Goal: Task Accomplishment & Management: Use online tool/utility

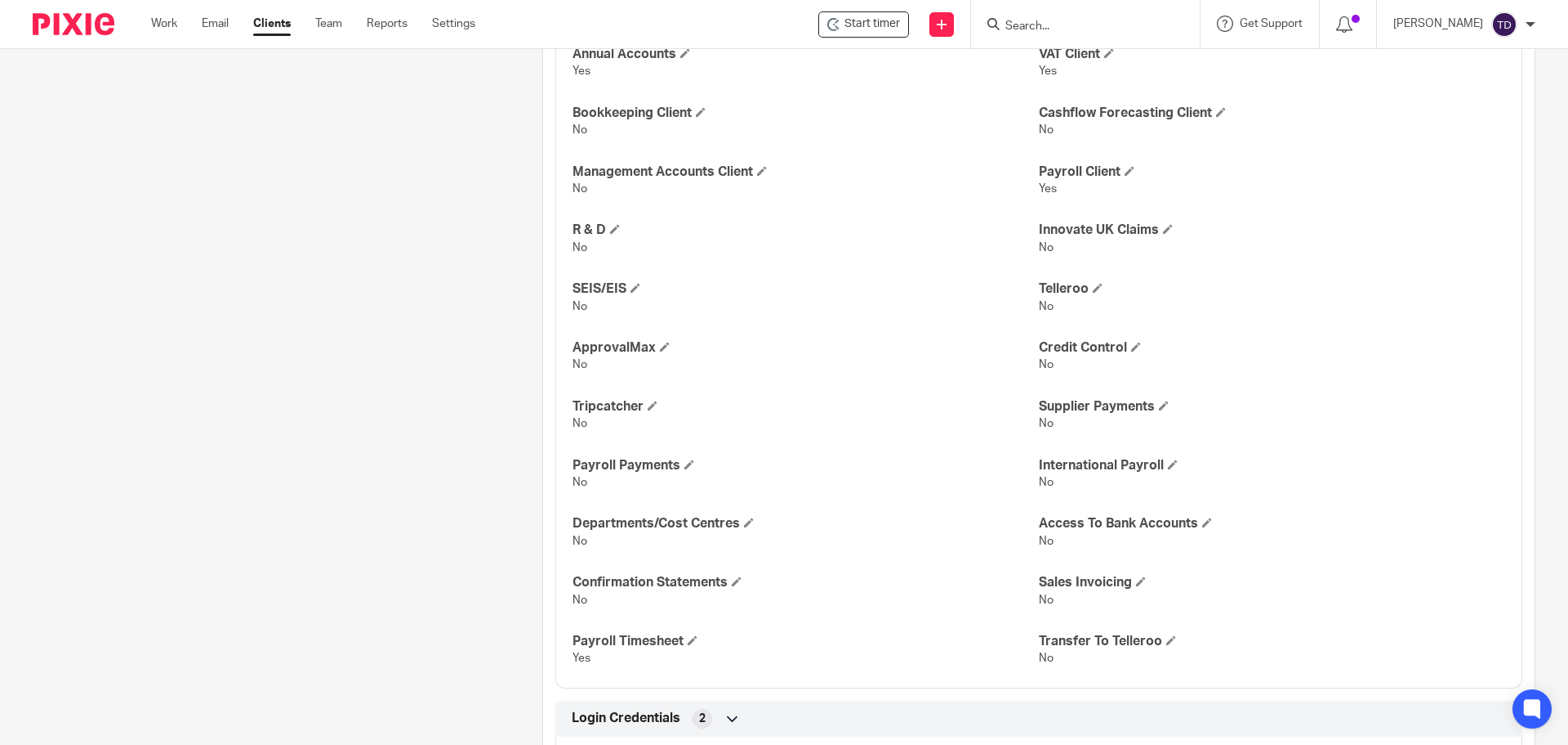
scroll to position [1573, 0]
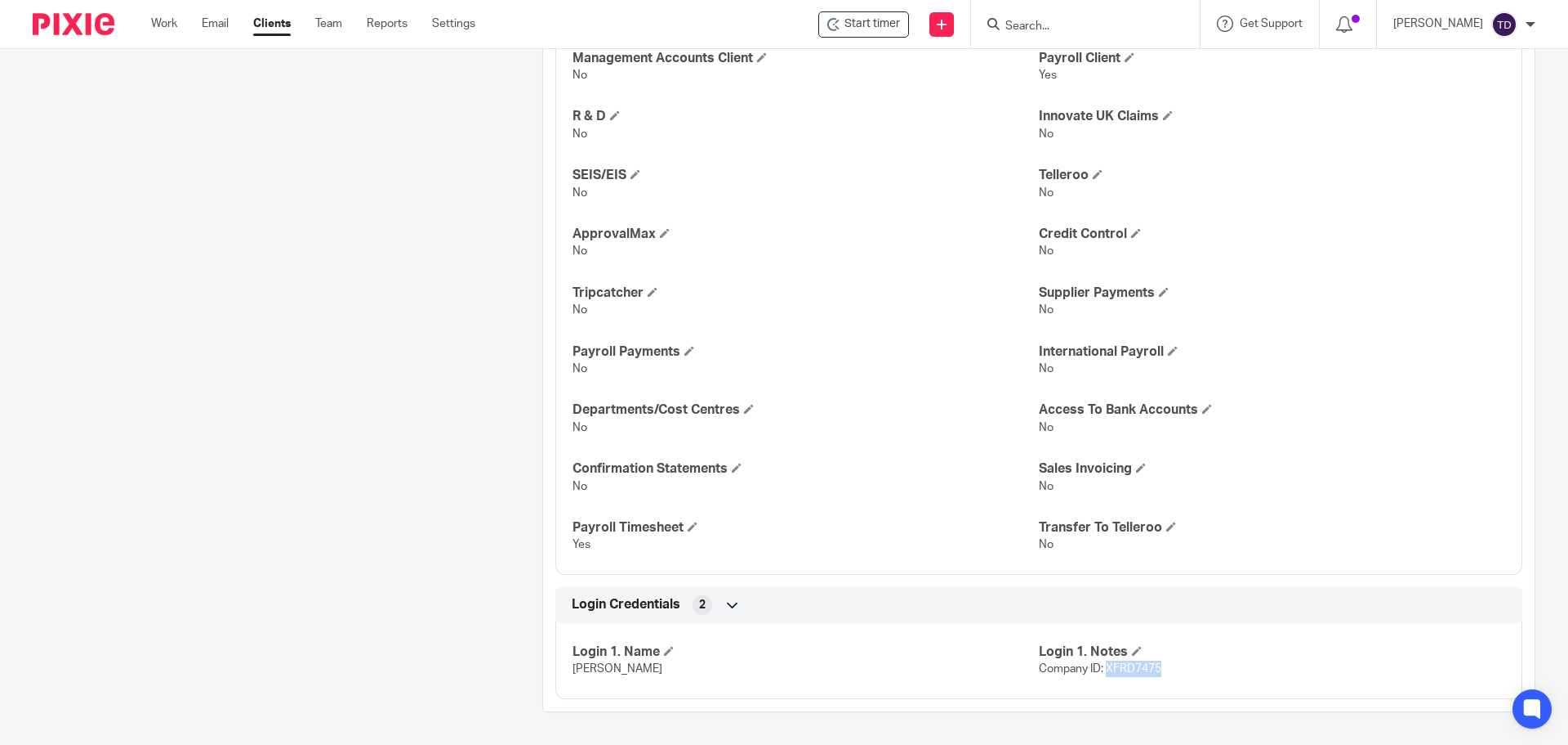
drag, startPoint x: 1153, startPoint y: 666, endPoint x: 1100, endPoint y: 669, distance: 53.1
click at [1100, 669] on span "Company ID: XFRD7475" at bounding box center [1100, 668] width 123 height 11
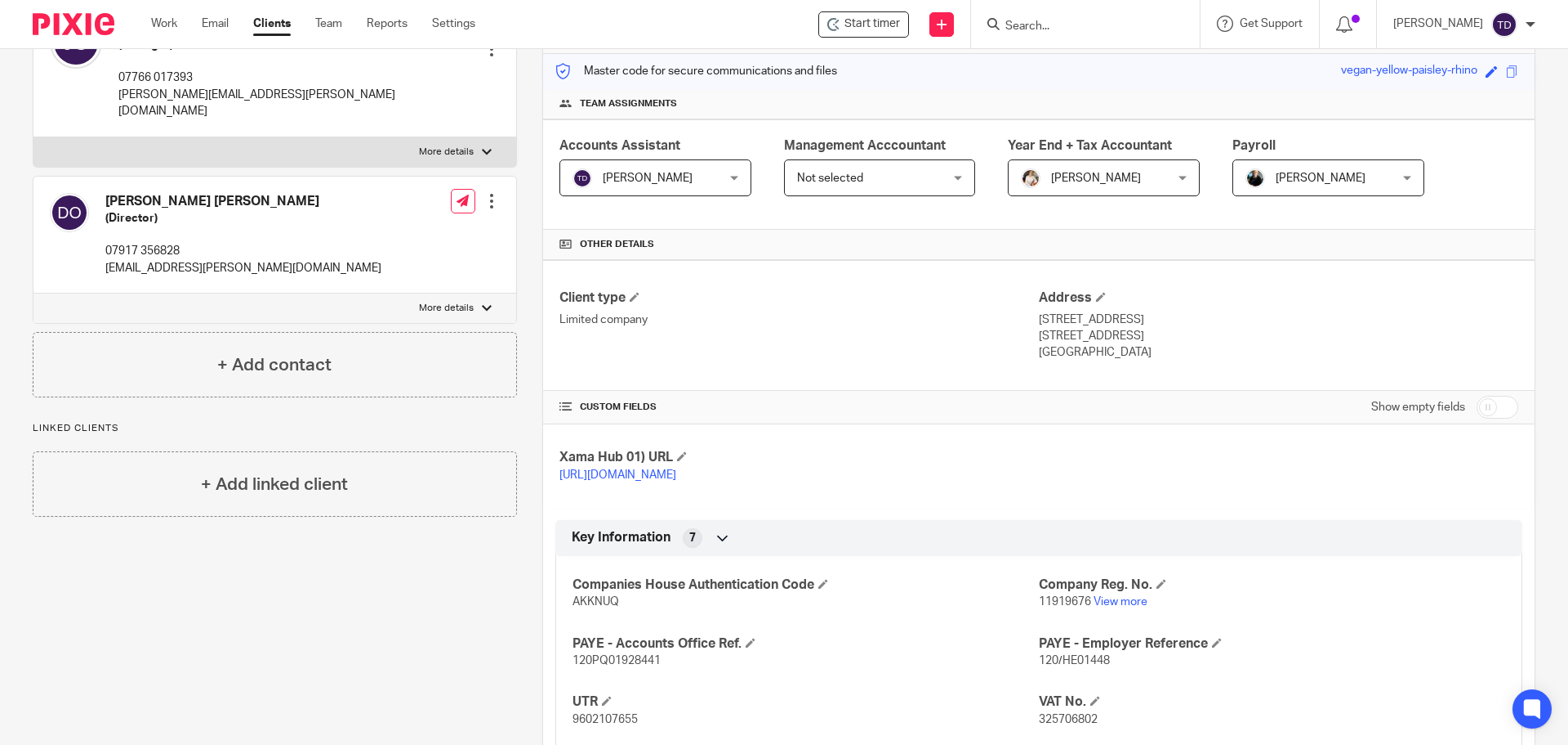
scroll to position [0, 0]
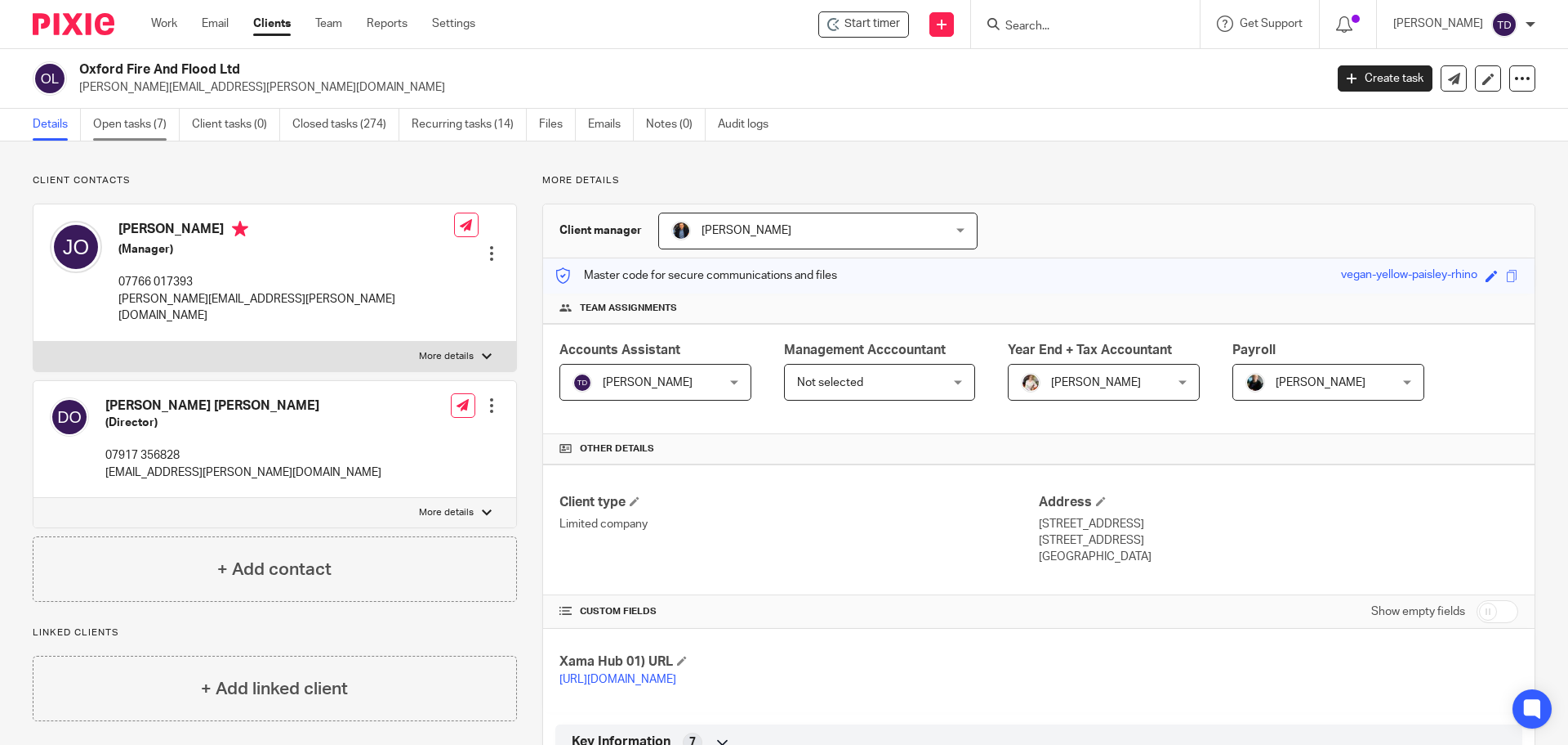
click at [120, 118] on link "Open tasks (7)" at bounding box center [136, 125] width 87 height 32
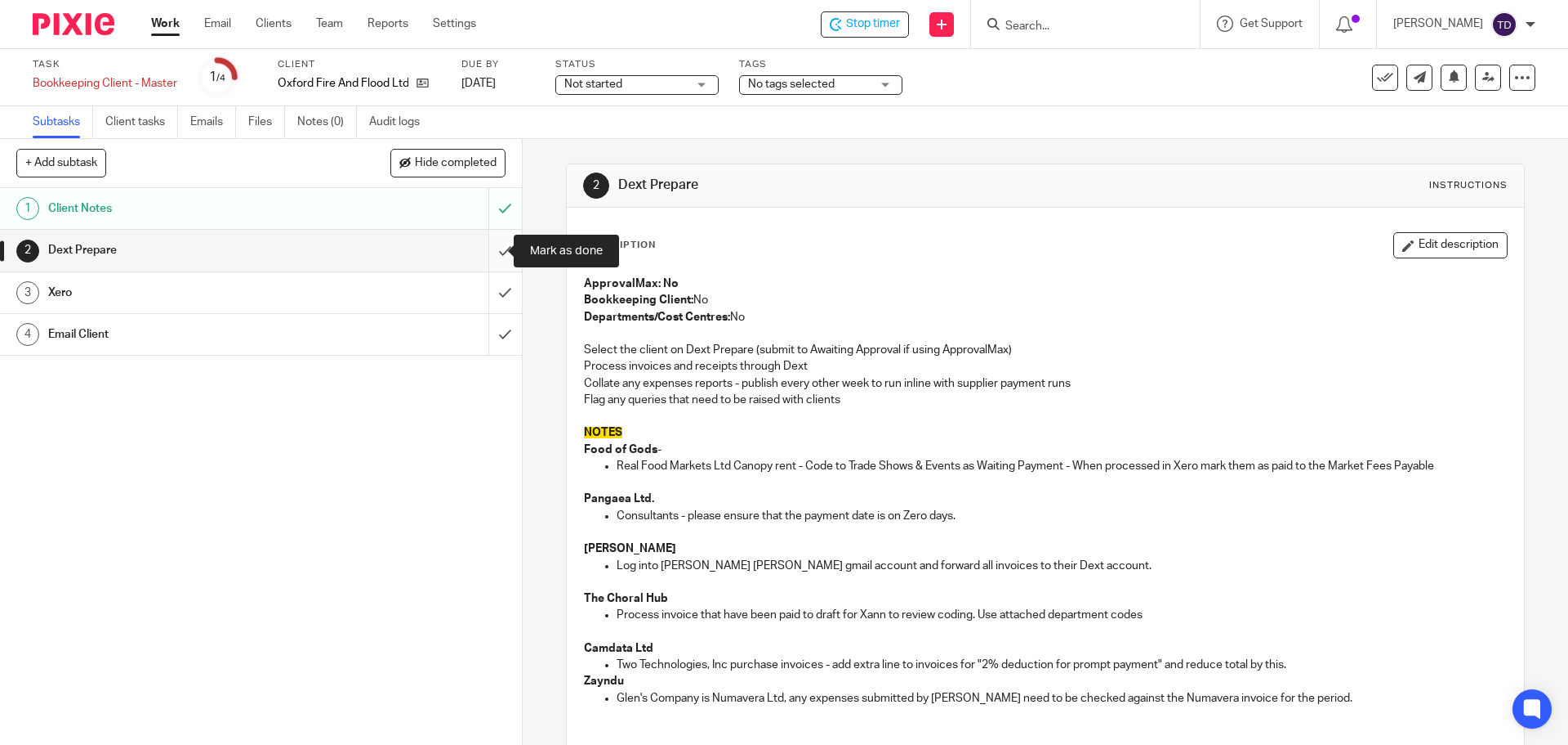
click at [492, 245] on input "submit" at bounding box center [261, 250] width 522 height 41
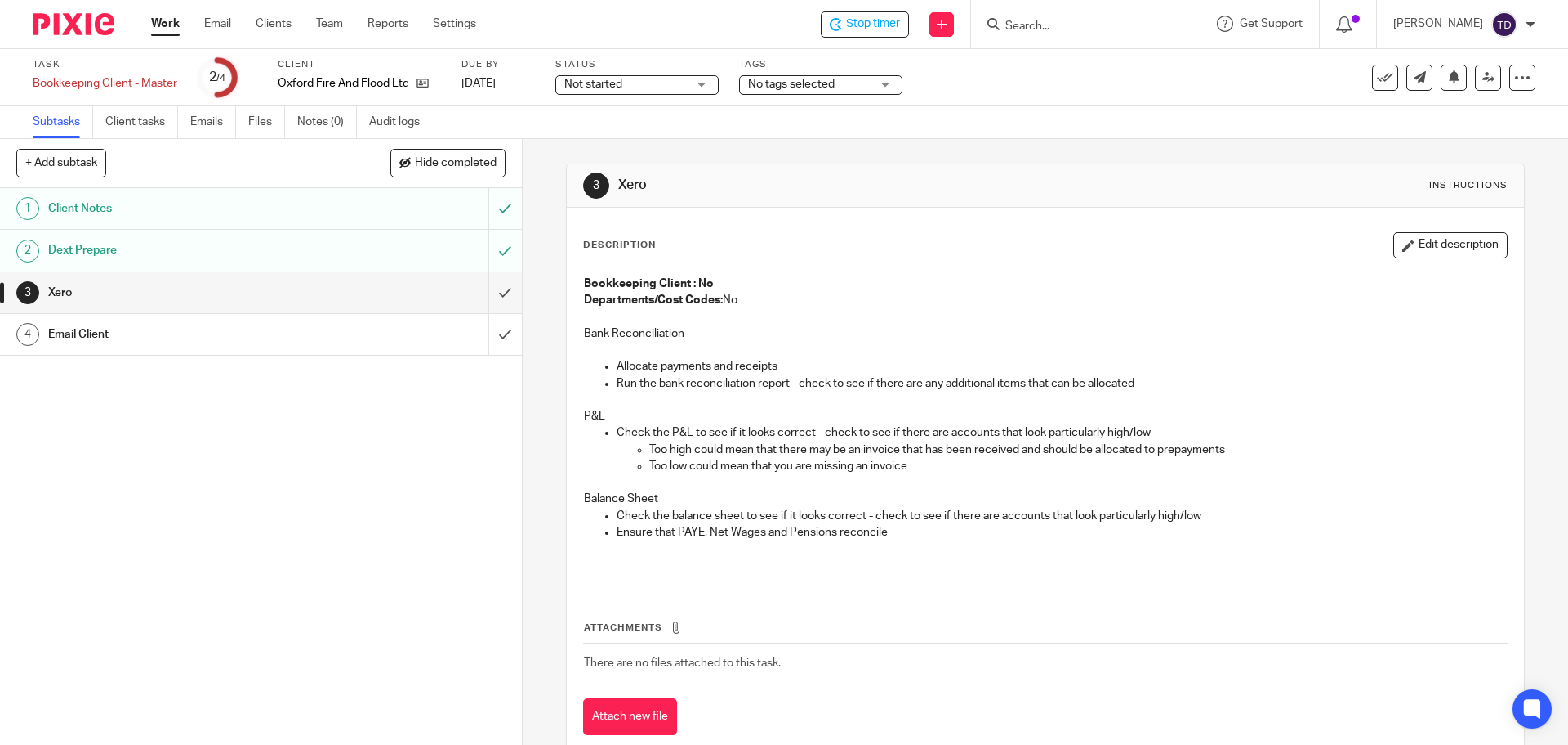
click at [303, 213] on h1 "Client Notes" at bounding box center [189, 208] width 283 height 25
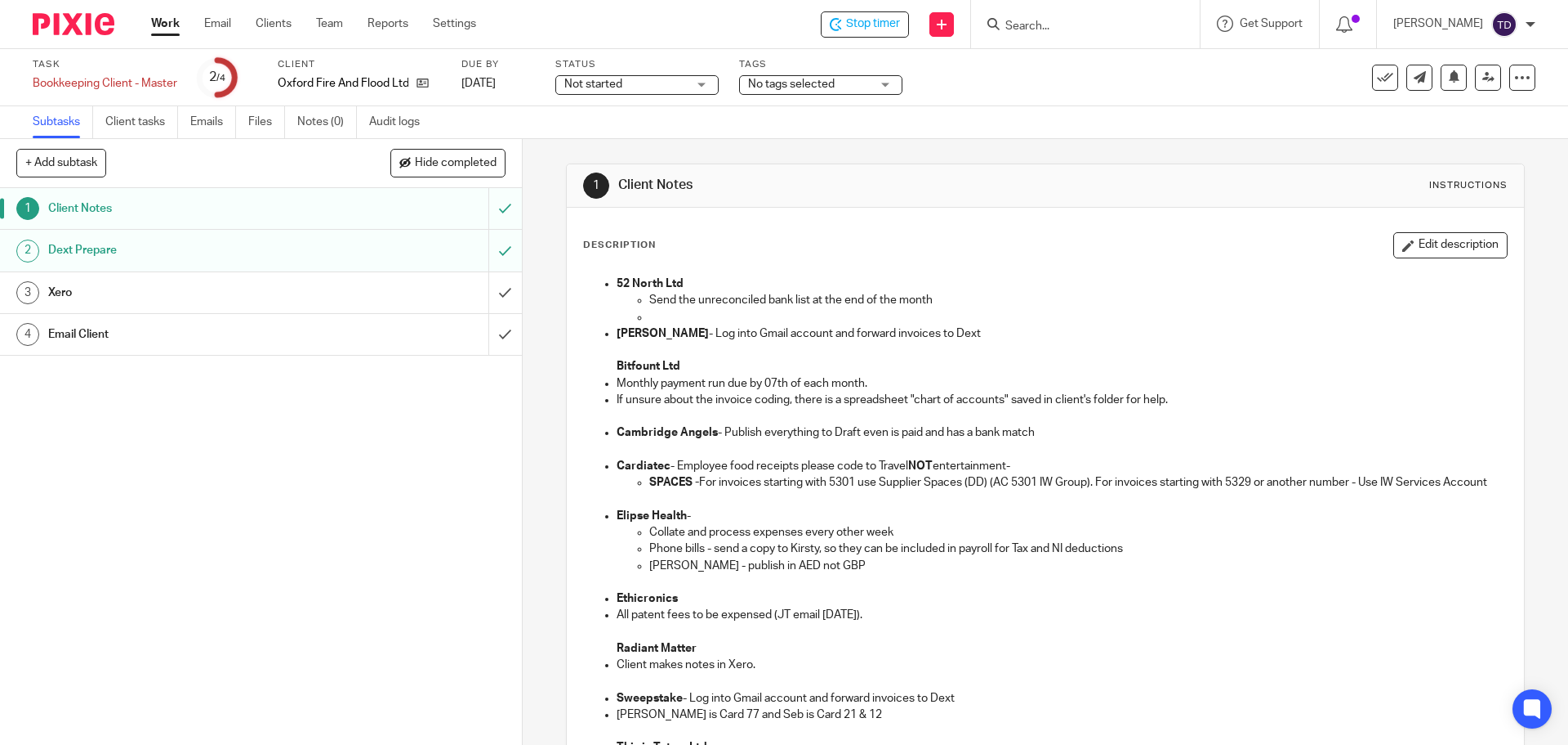
click at [284, 255] on h1 "Dext Prepare" at bounding box center [189, 250] width 283 height 25
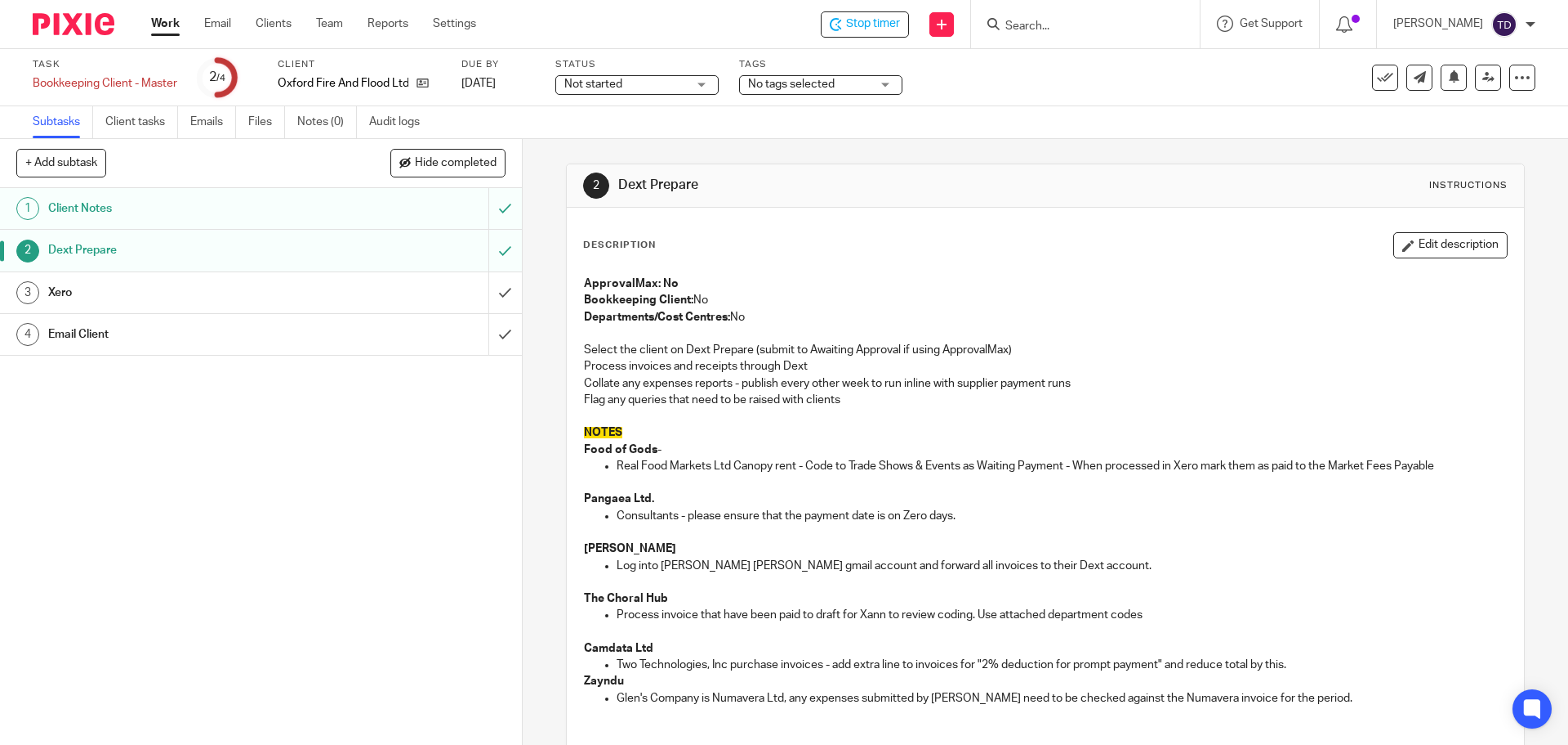
click at [318, 300] on h1 "Xero" at bounding box center [189, 292] width 283 height 25
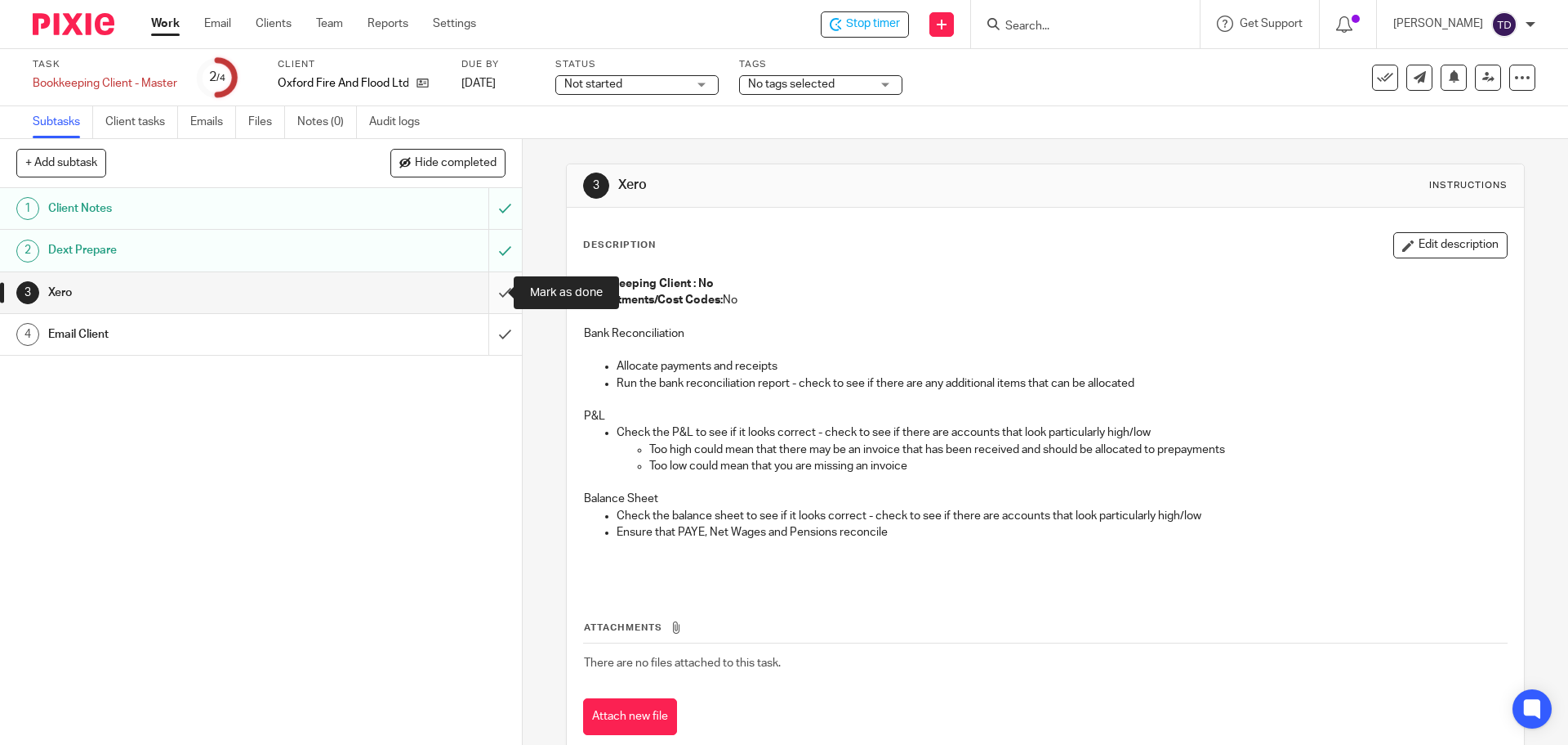
click at [486, 291] on input "submit" at bounding box center [261, 292] width 522 height 41
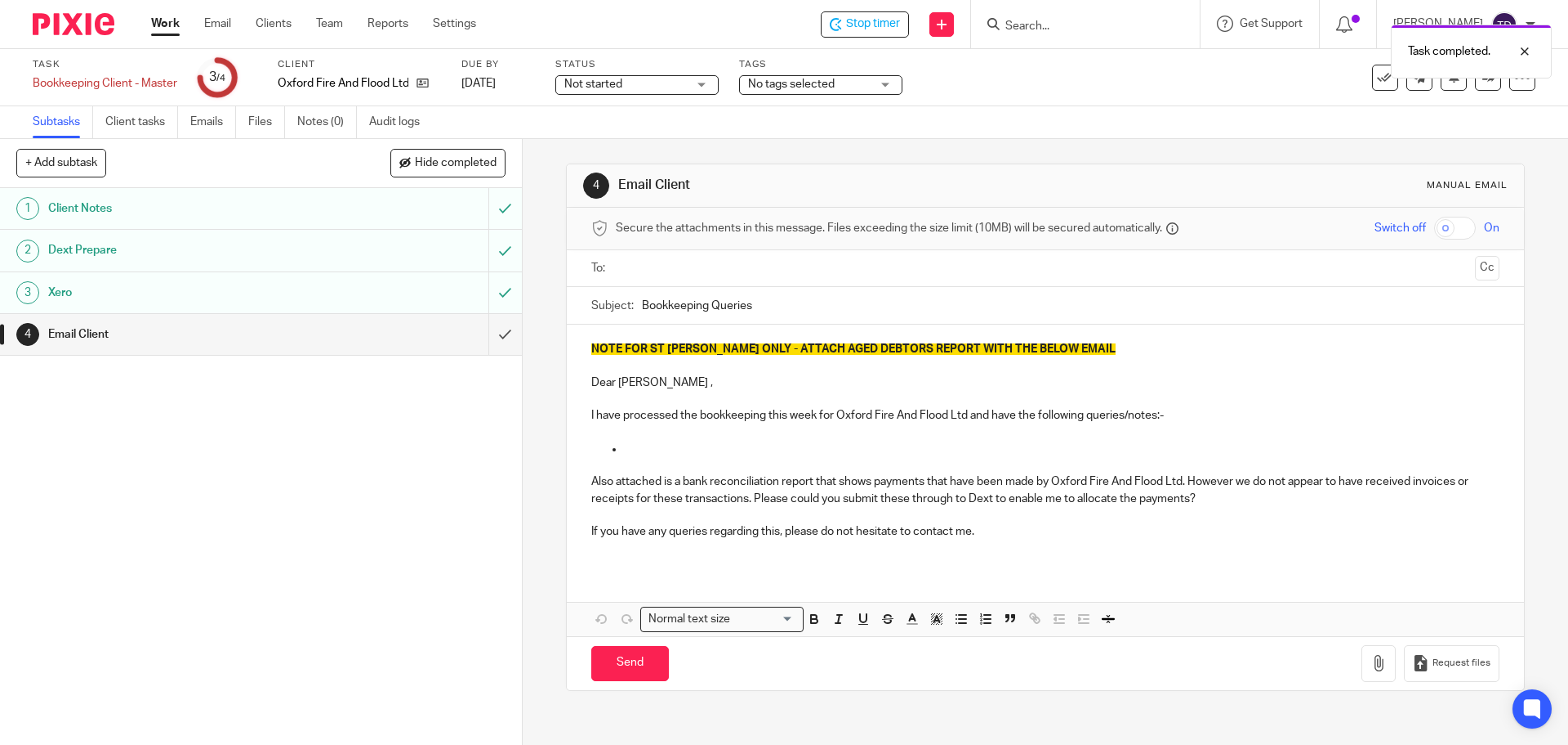
click at [680, 274] on input "text" at bounding box center [1044, 268] width 846 height 19
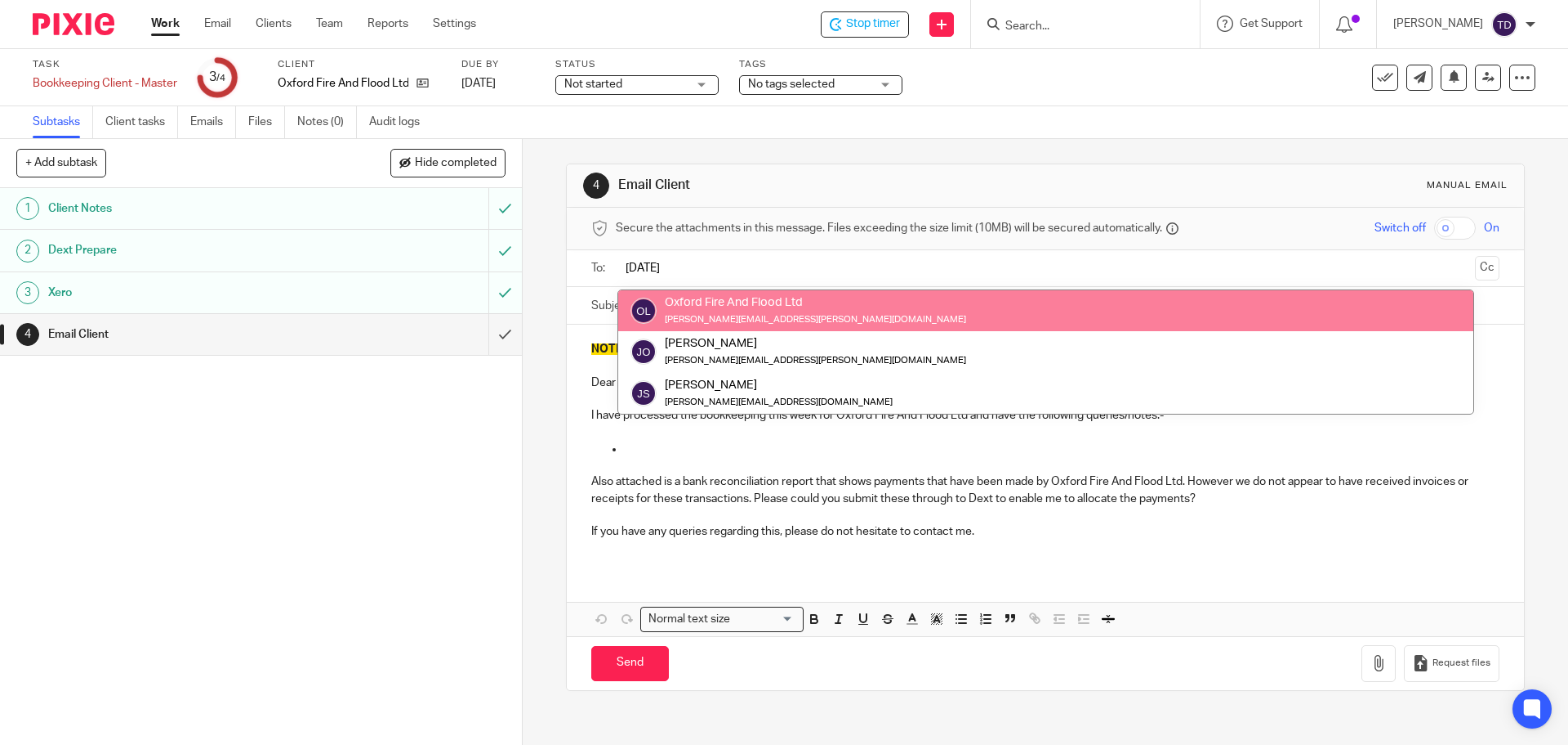
type input "Jul"
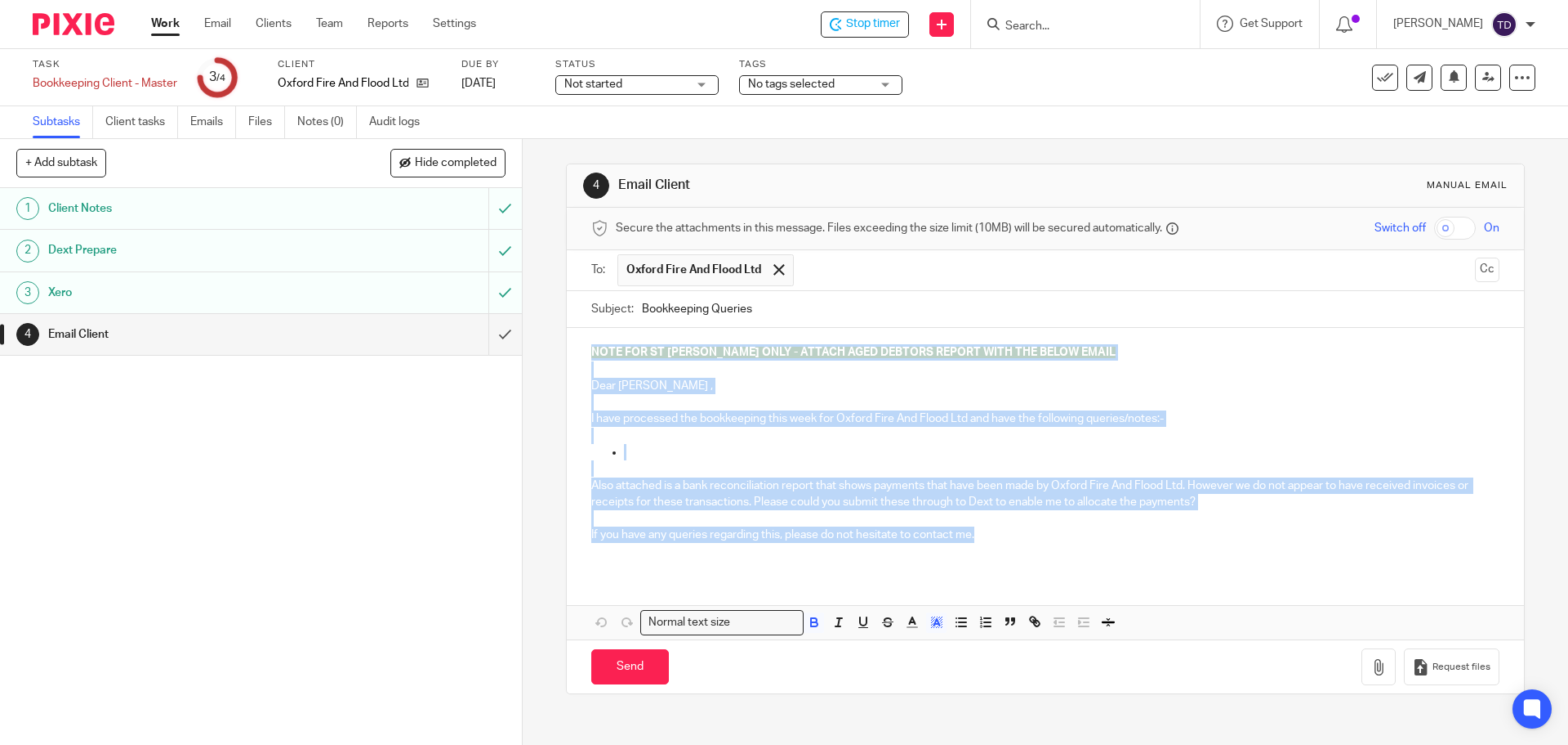
drag, startPoint x: 981, startPoint y: 539, endPoint x: 587, endPoint y: 351, distance: 436.6
click at [587, 351] on div "NOTE FOR ST JOHN ONLY - ATTACH AGED DEBTORS REPORT WITH THE BELOW EMAIL Dear Ju…" at bounding box center [1044, 450] width 956 height 244
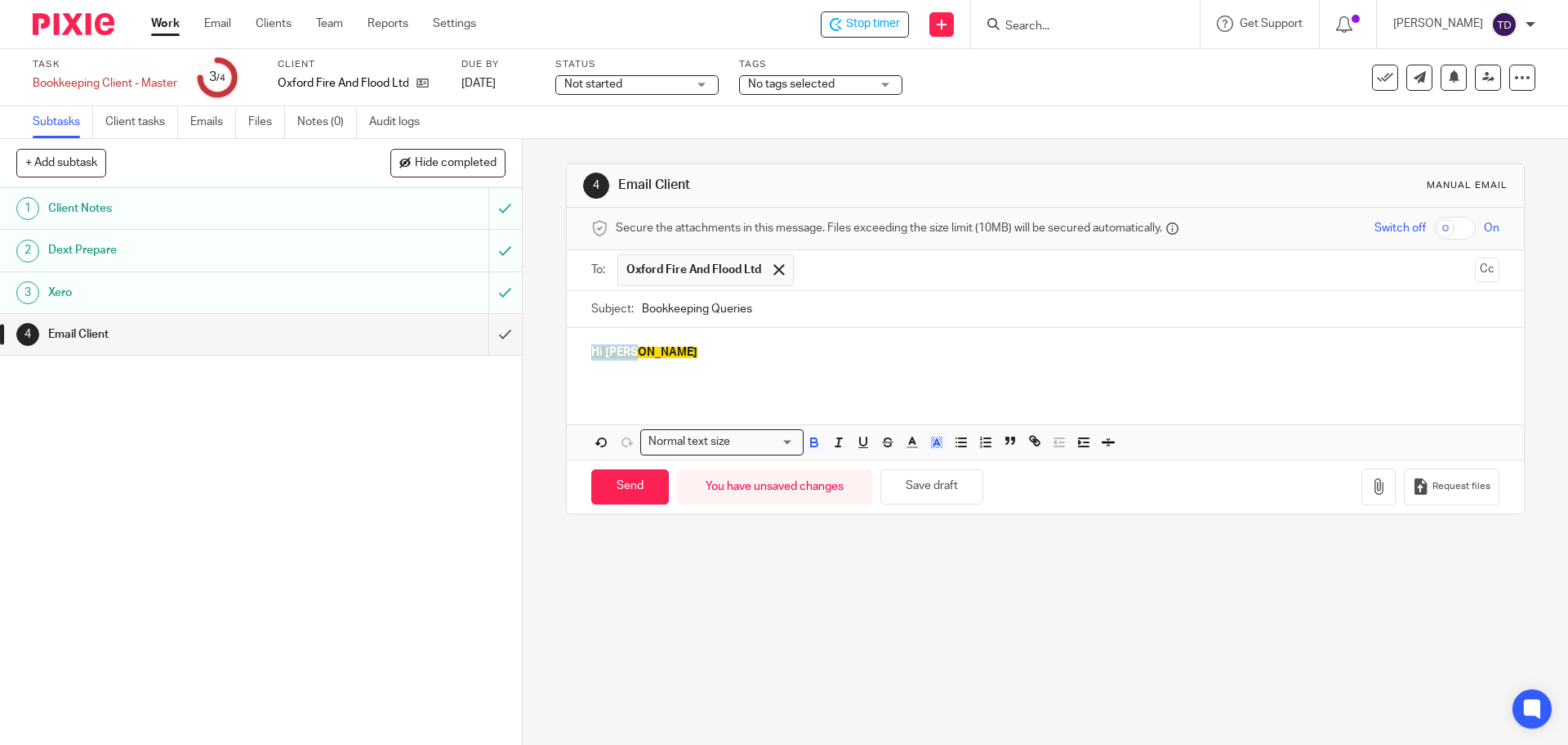
drag, startPoint x: 647, startPoint y: 348, endPoint x: 583, endPoint y: 358, distance: 64.8
click at [568, 351] on div "Hi Julia" at bounding box center [1044, 360] width 956 height 64
click at [929, 442] on icon "button" at bounding box center [936, 442] width 15 height 15
click at [894, 465] on li "color:#FFFFFF" at bounding box center [900, 464] width 12 height 12
click at [656, 349] on p "Hi Julia" at bounding box center [1045, 352] width 907 height 16
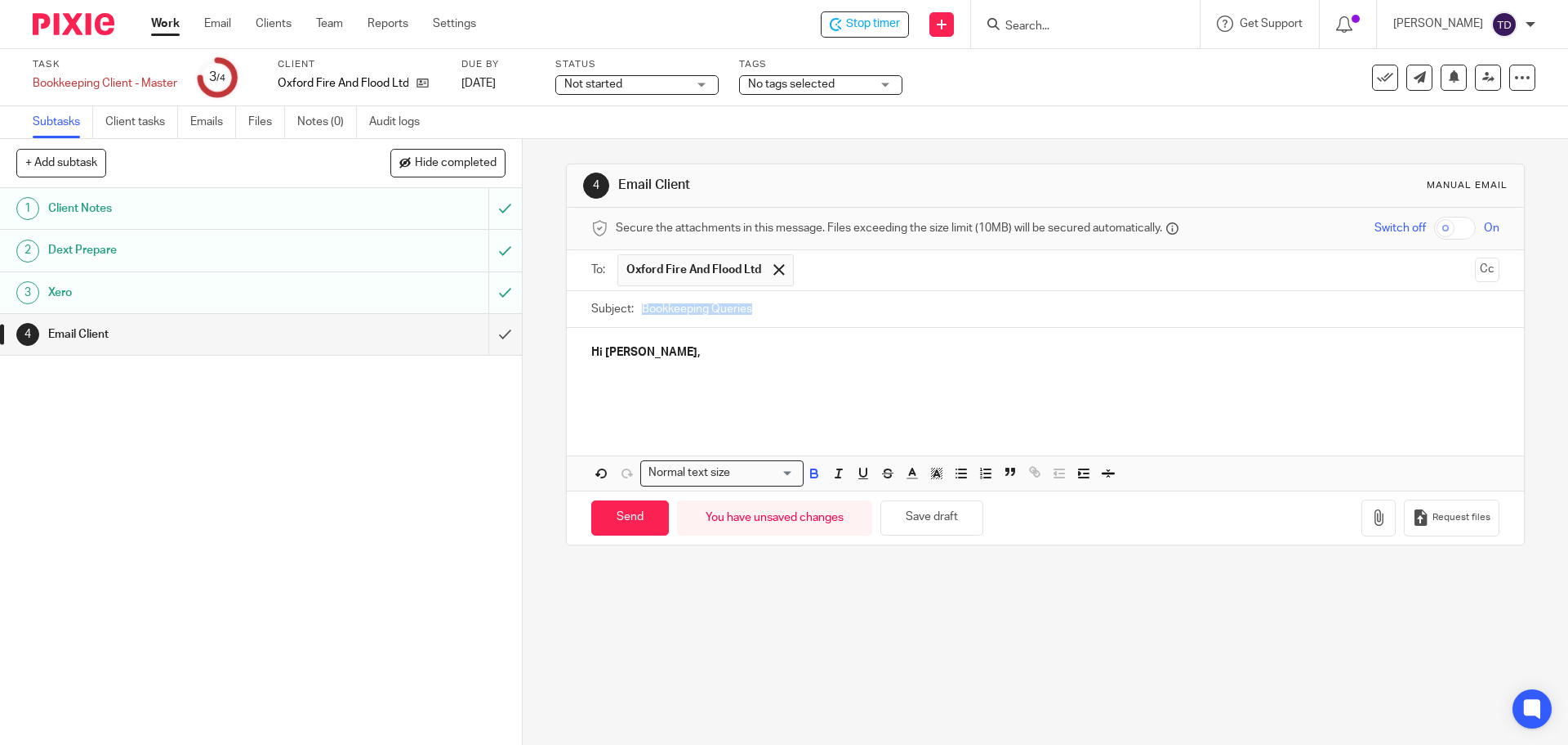
drag, startPoint x: 548, startPoint y: 340, endPoint x: 576, endPoint y: 348, distance: 29.1
click at [576, 348] on div "4 Email Client Manual email Secure the attachments in this message. Files excee…" at bounding box center [1045, 442] width 1045 height 606
drag, startPoint x: 585, startPoint y: 348, endPoint x: 706, endPoint y: 416, distance: 138.8
click at [704, 416] on div "Hi Julia," at bounding box center [1044, 375] width 956 height 95
click at [812, 472] on icon "button" at bounding box center [814, 473] width 15 height 15
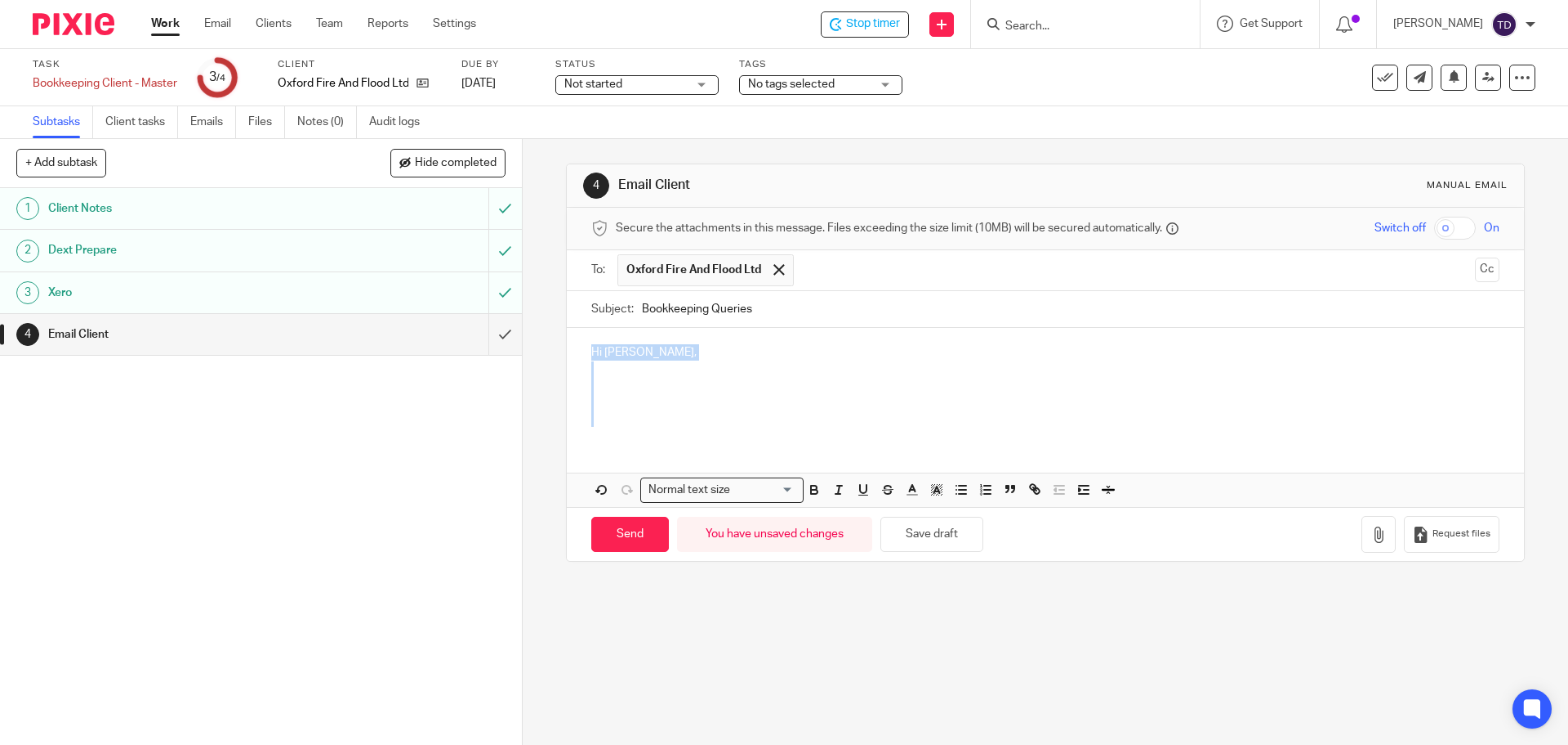
click at [607, 376] on p "Hi Julia," at bounding box center [1045, 377] width 907 height 66
click at [593, 374] on p "Hi Julia," at bounding box center [1045, 377] width 907 height 66
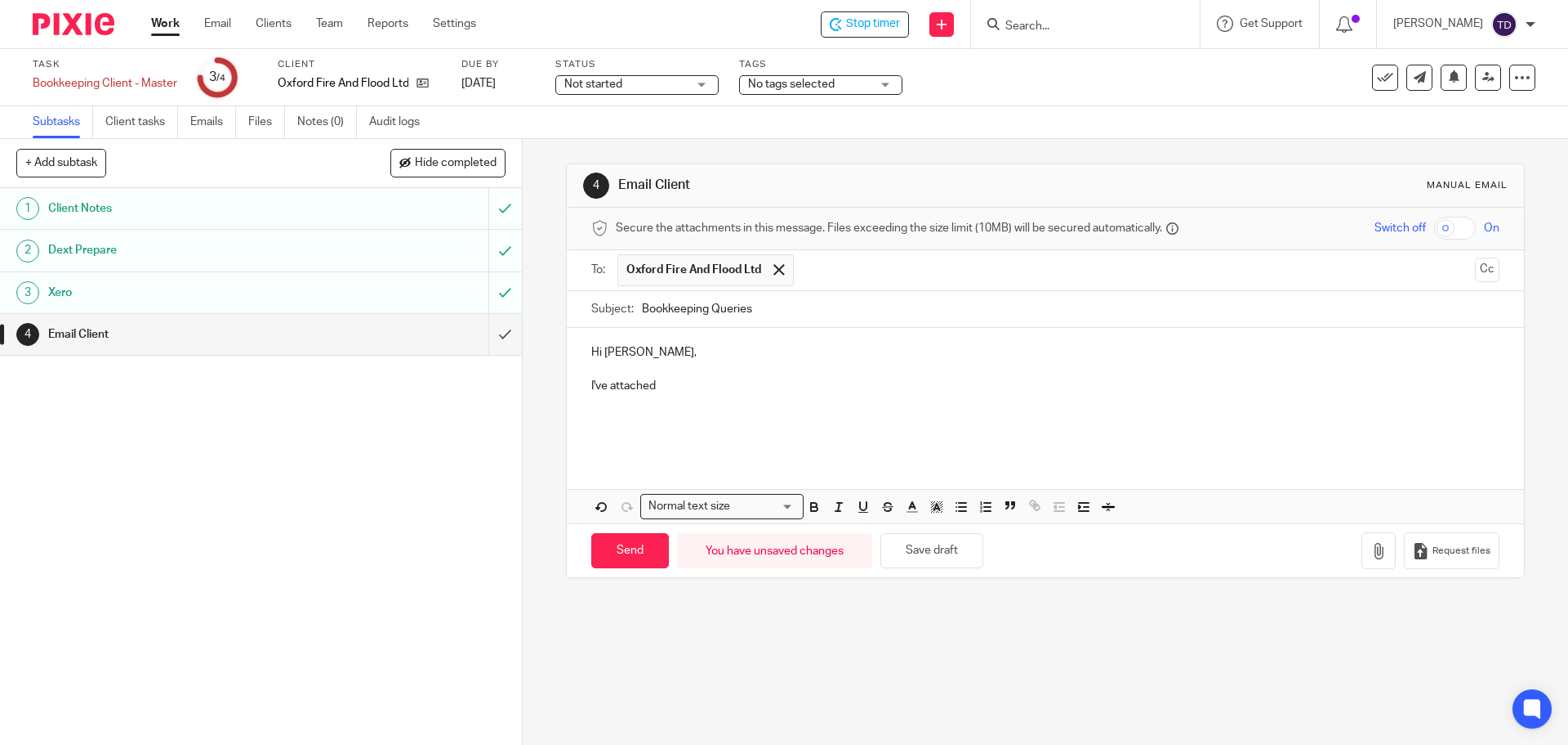
click at [607, 389] on p "Hi Julia, I've attached" at bounding box center [1045, 385] width 907 height 83
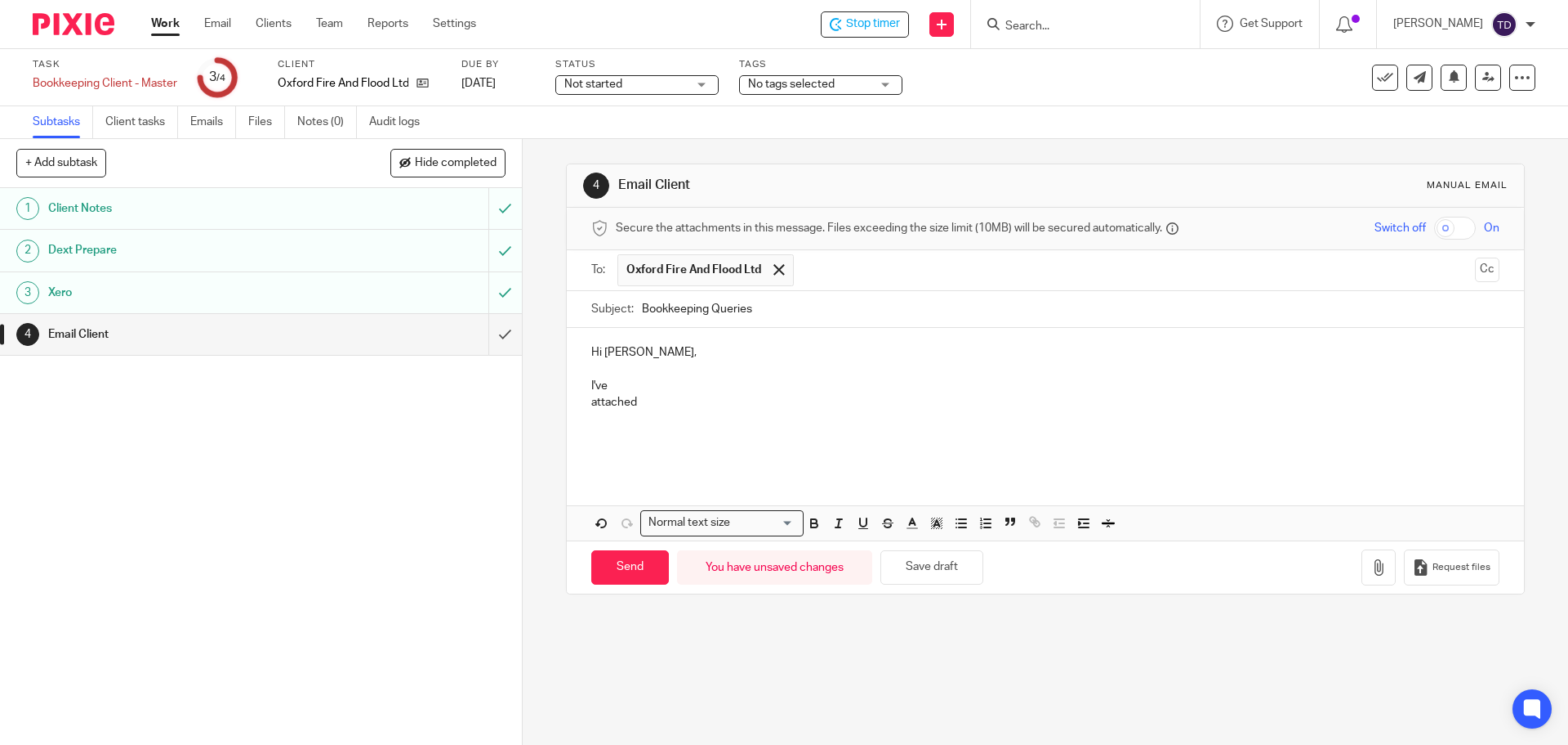
click at [632, 385] on p "Hi Julia, I've attached" at bounding box center [1045, 394] width 907 height 100
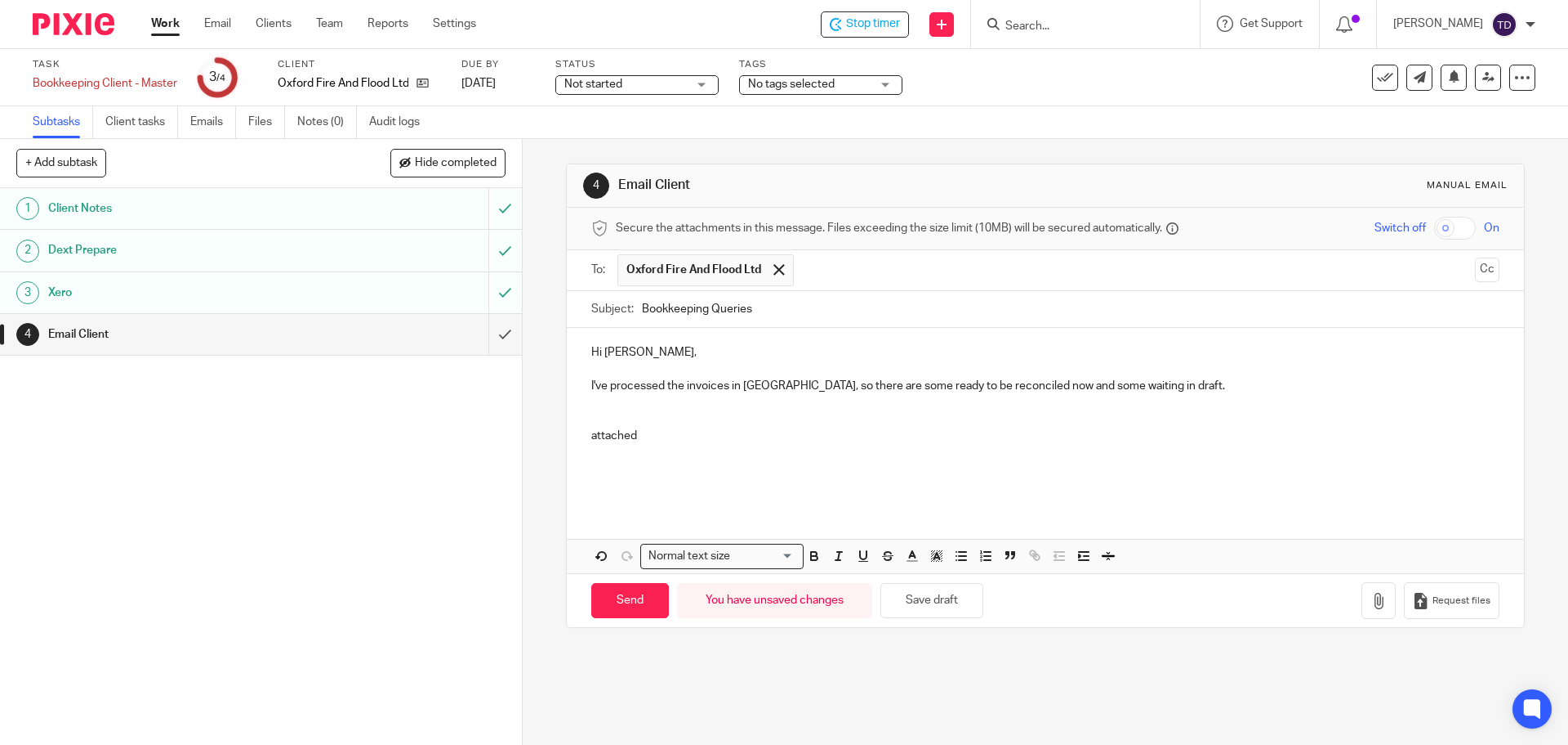
click at [597, 400] on p "Hi Julia, I've processed the invoices in Dext, so there are some ready to be re…" at bounding box center [1045, 410] width 907 height 132
click at [597, 411] on p "Hi Julia, I've processed the invoices in Dext, so there are some ready to be re…" at bounding box center [1045, 410] width 907 height 132
click at [596, 409] on p "Hi Julia, I've processed the invoices in Dext, so there are some ready to be re…" at bounding box center [1045, 410] width 907 height 132
click at [593, 414] on p "Hi Julia, I've processed the invoices in Dext, so there are some ready to be re…" at bounding box center [1045, 410] width 907 height 132
drag, startPoint x: 594, startPoint y: 439, endPoint x: 586, endPoint y: 437, distance: 8.2
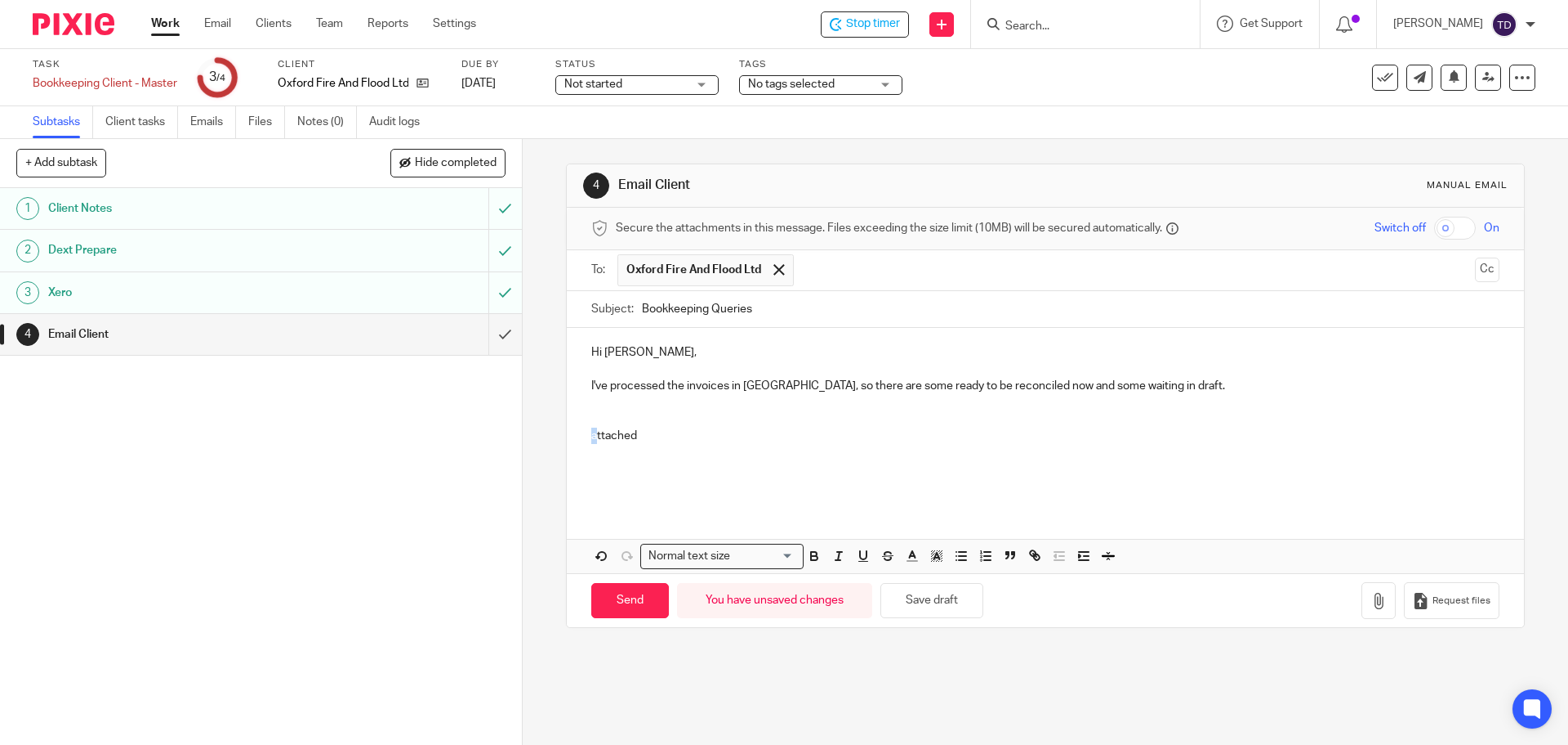
click at [586, 437] on div "Hi Julia, I've processed the invoices in Dext, so there are some ready to be re…" at bounding box center [1044, 416] width 956 height 177
click at [585, 385] on div "Hi Julia, I've processed the invoices in Dext, so there are some ready to be re…" at bounding box center [1044, 416] width 956 height 177
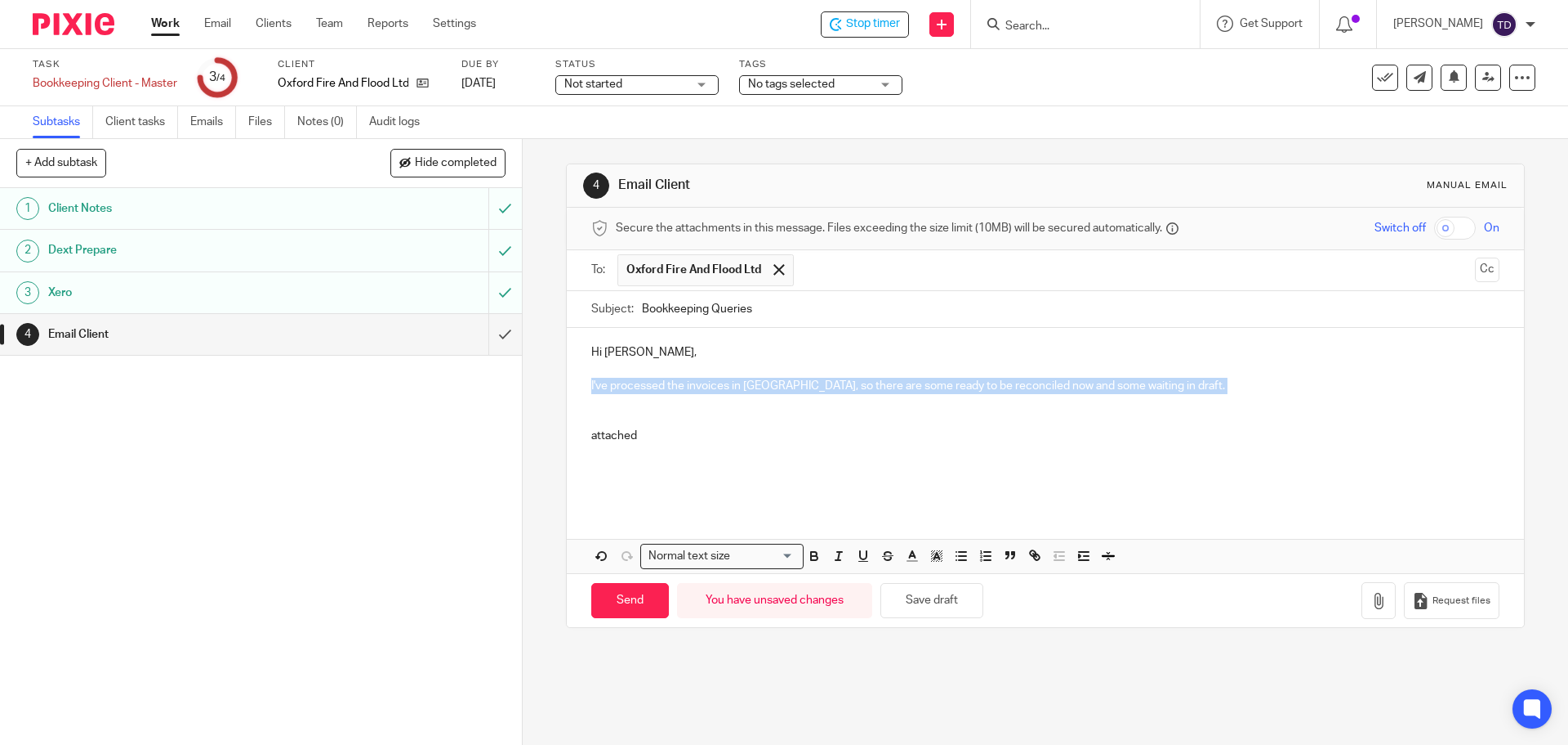
drag, startPoint x: 586, startPoint y: 385, endPoint x: 1155, endPoint y: 388, distance: 569.0
click at [1155, 388] on div "Hi Julia, I've processed the invoices in Dext, so there are some ready to be re…" at bounding box center [1044, 416] width 956 height 177
copy p "I've processed the invoices in Dext, so there are some ready to be reconciled n…"
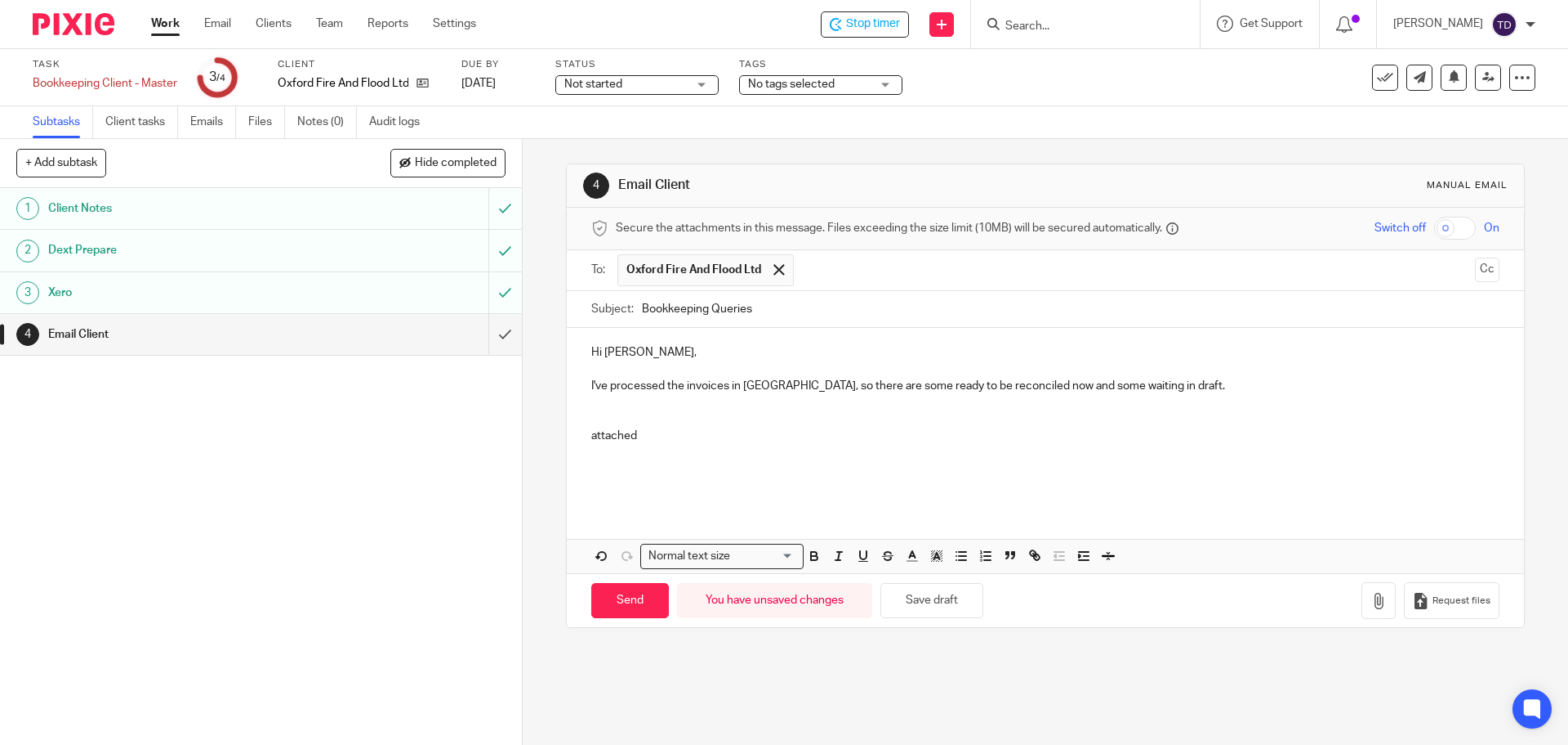
drag, startPoint x: 847, startPoint y: 262, endPoint x: 843, endPoint y: 269, distance: 8.1
click at [847, 266] on input "text" at bounding box center [1135, 270] width 667 height 32
type input "cle"
click at [486, 334] on input "submit" at bounding box center [261, 334] width 522 height 41
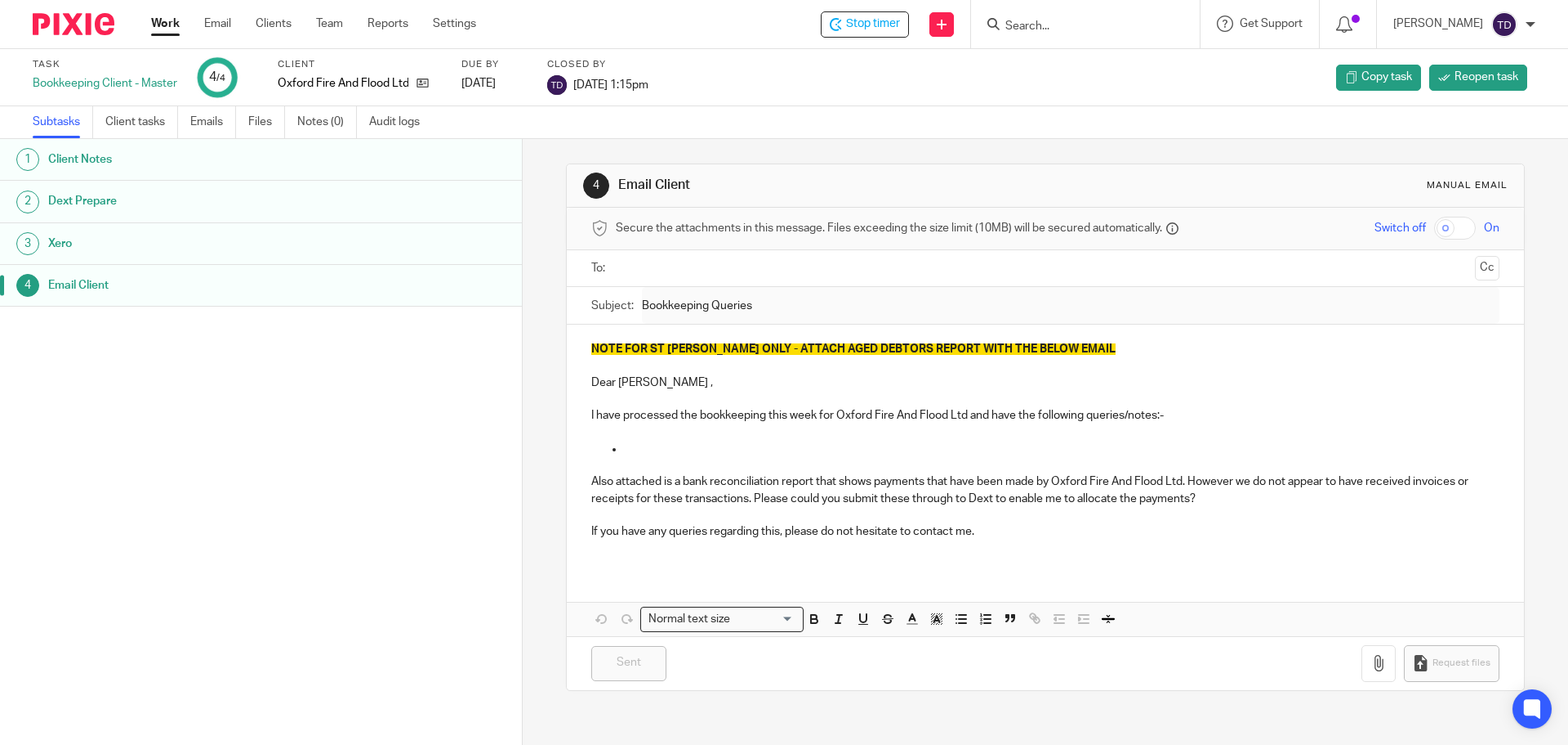
click at [154, 28] on link "Work" at bounding box center [165, 24] width 29 height 16
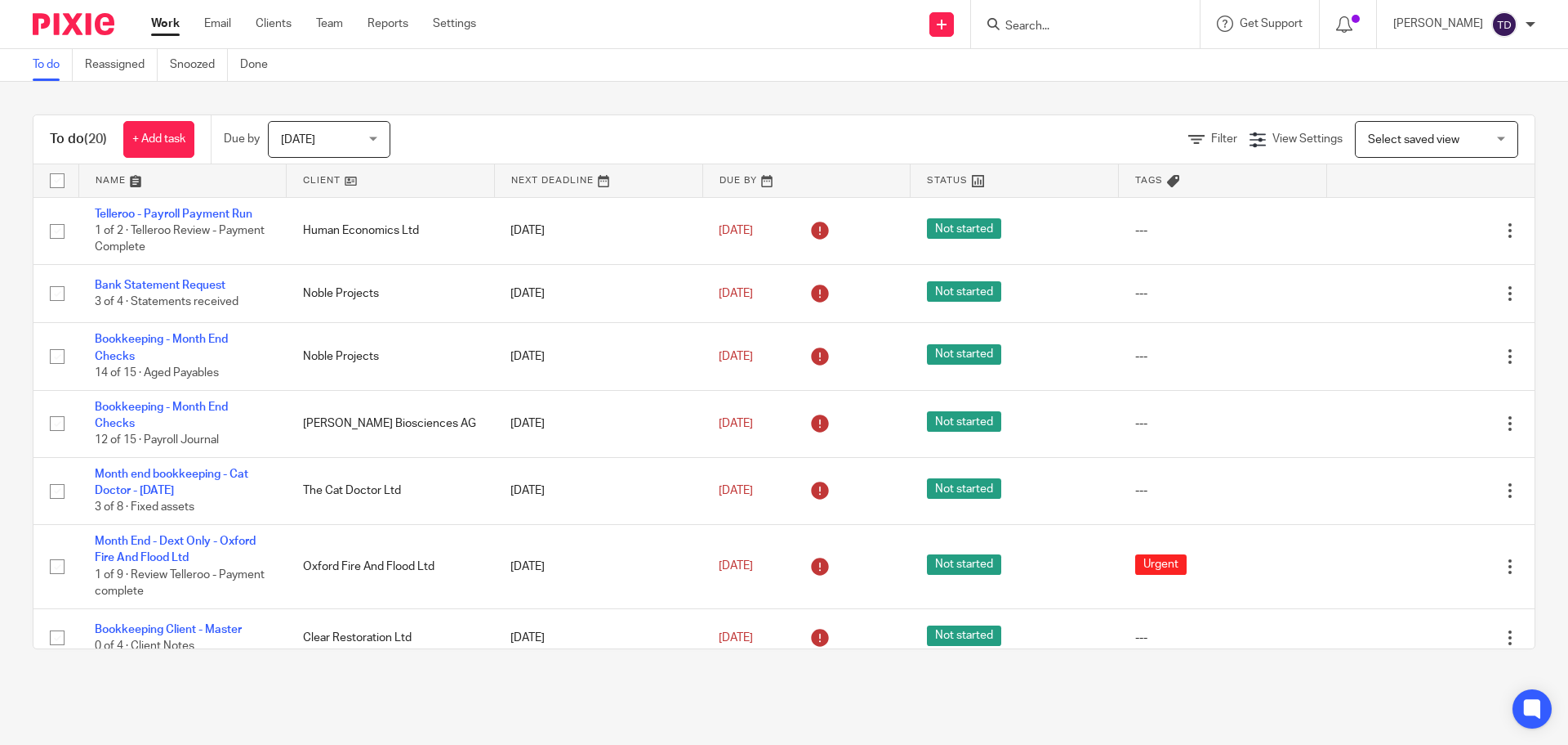
click at [567, 79] on div "To do Reassigned Snoozed Done" at bounding box center [784, 65] width 1568 height 33
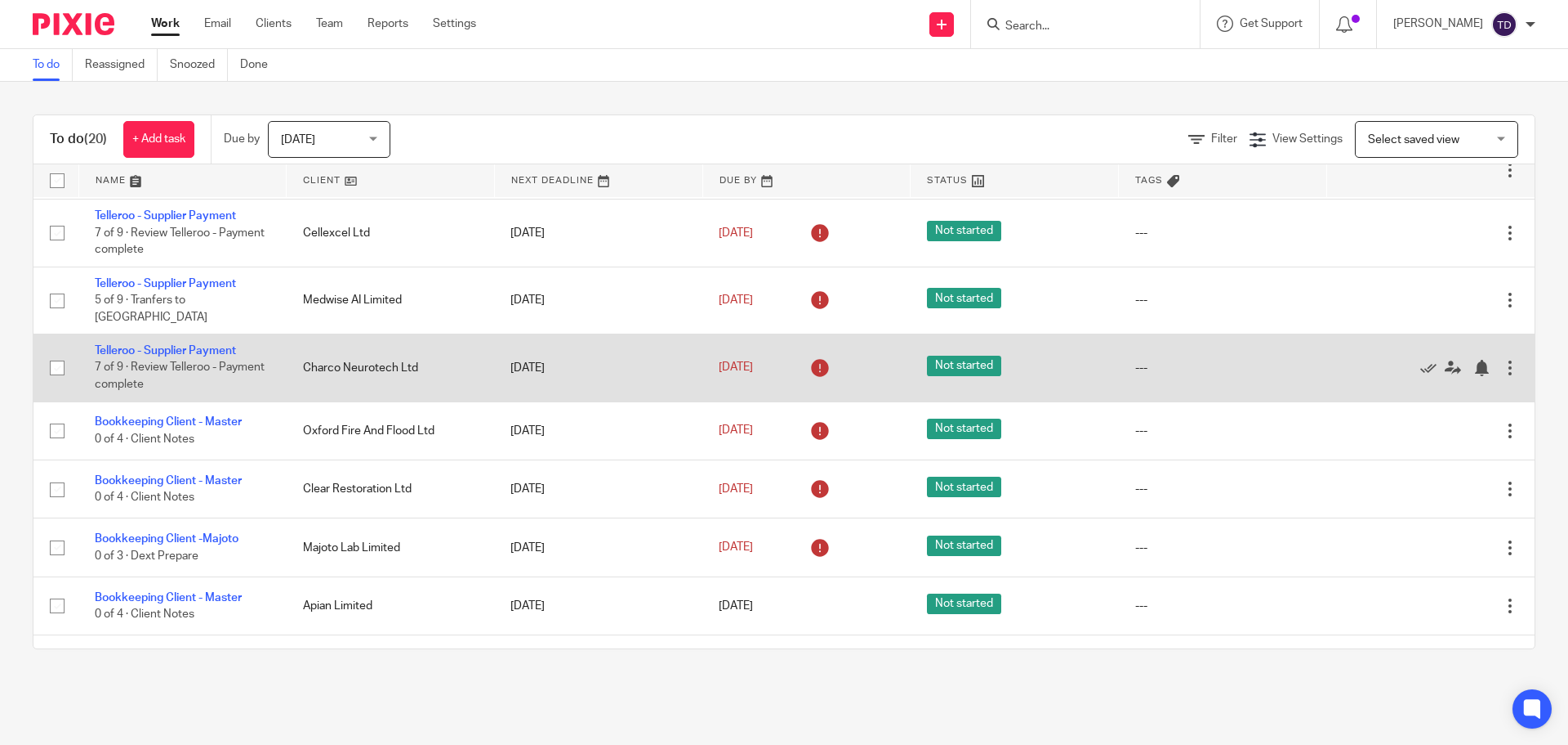
scroll to position [348, 0]
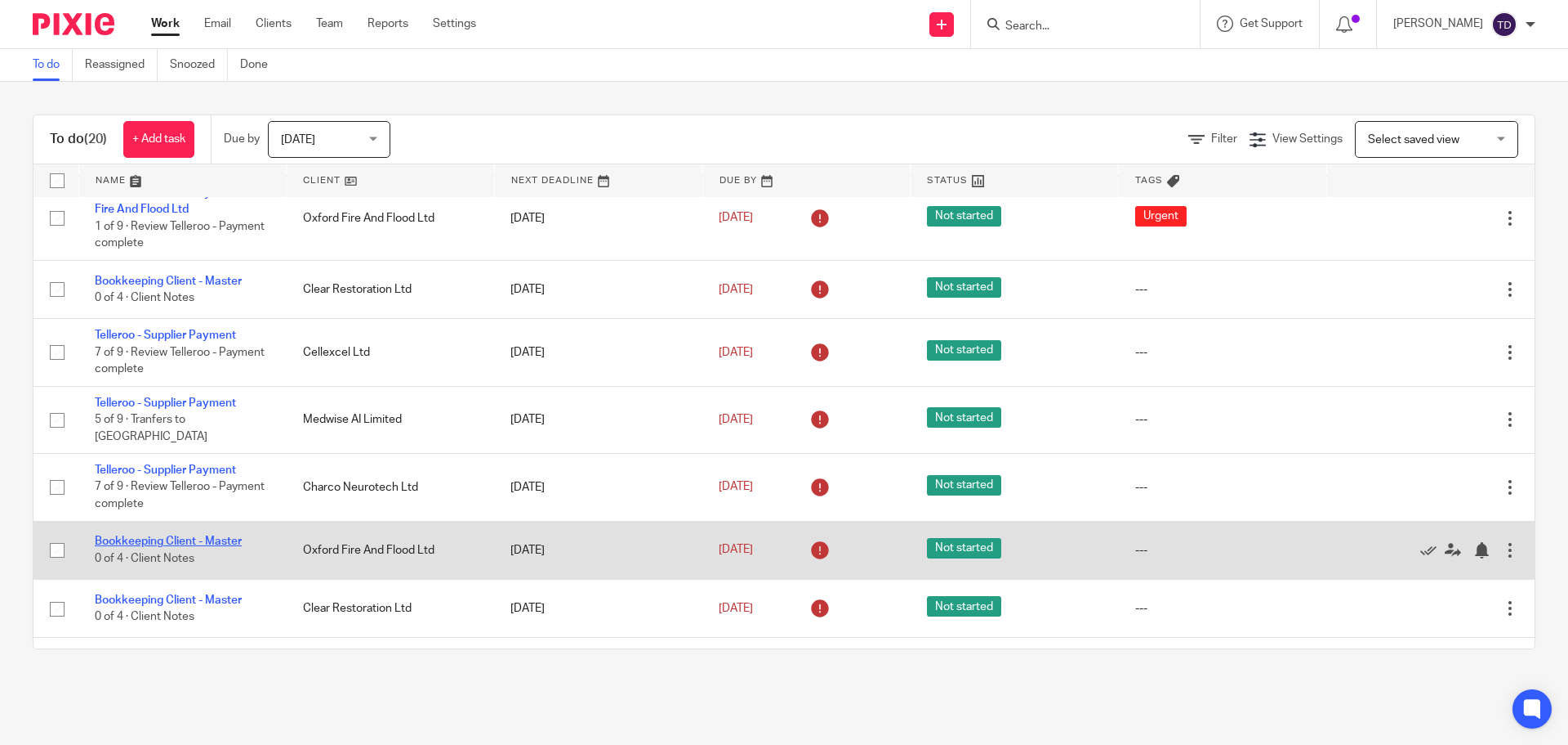
click at [217, 535] on link "Bookkeeping Client - Master" at bounding box center [168, 540] width 147 height 11
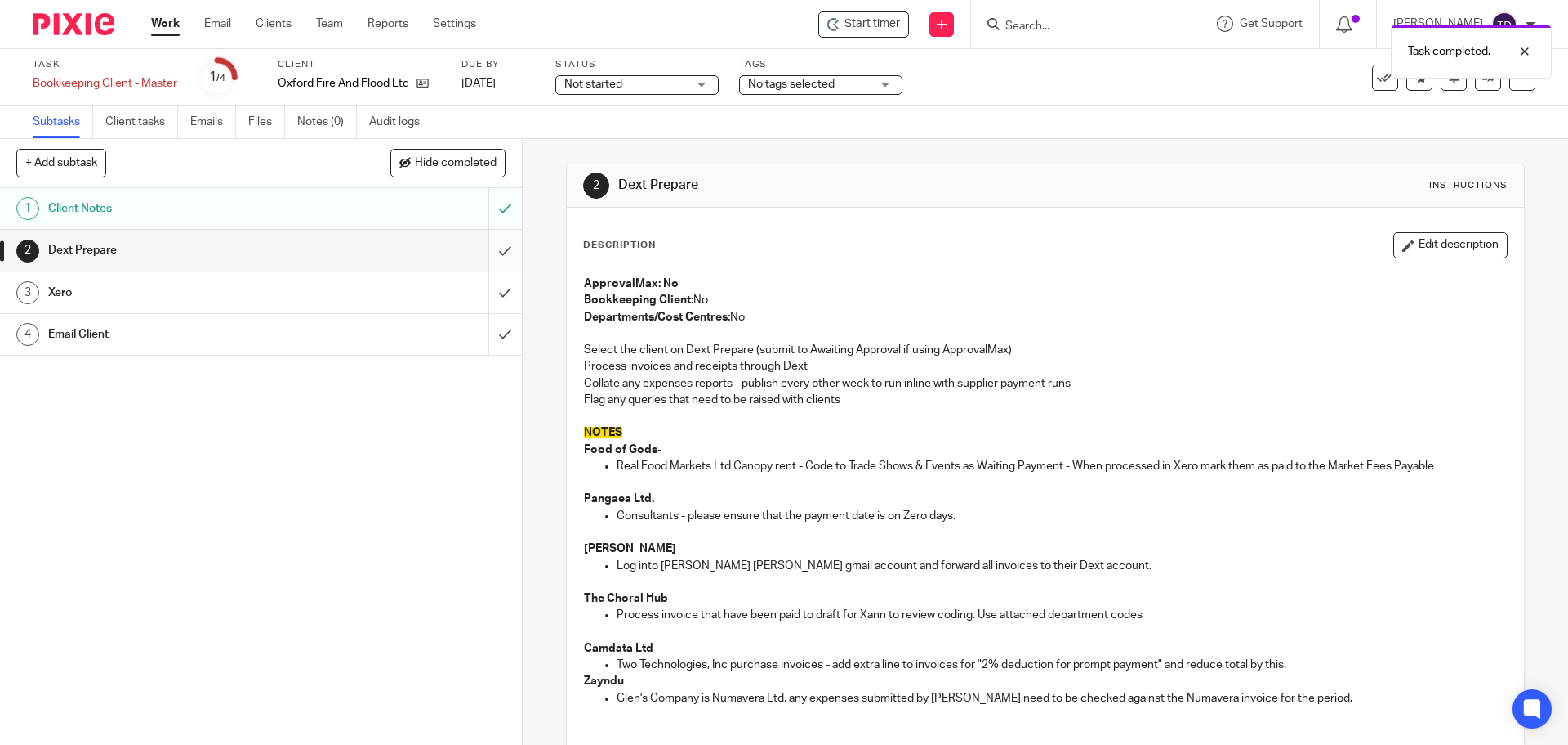
click at [488, 259] on input "submit" at bounding box center [261, 250] width 522 height 41
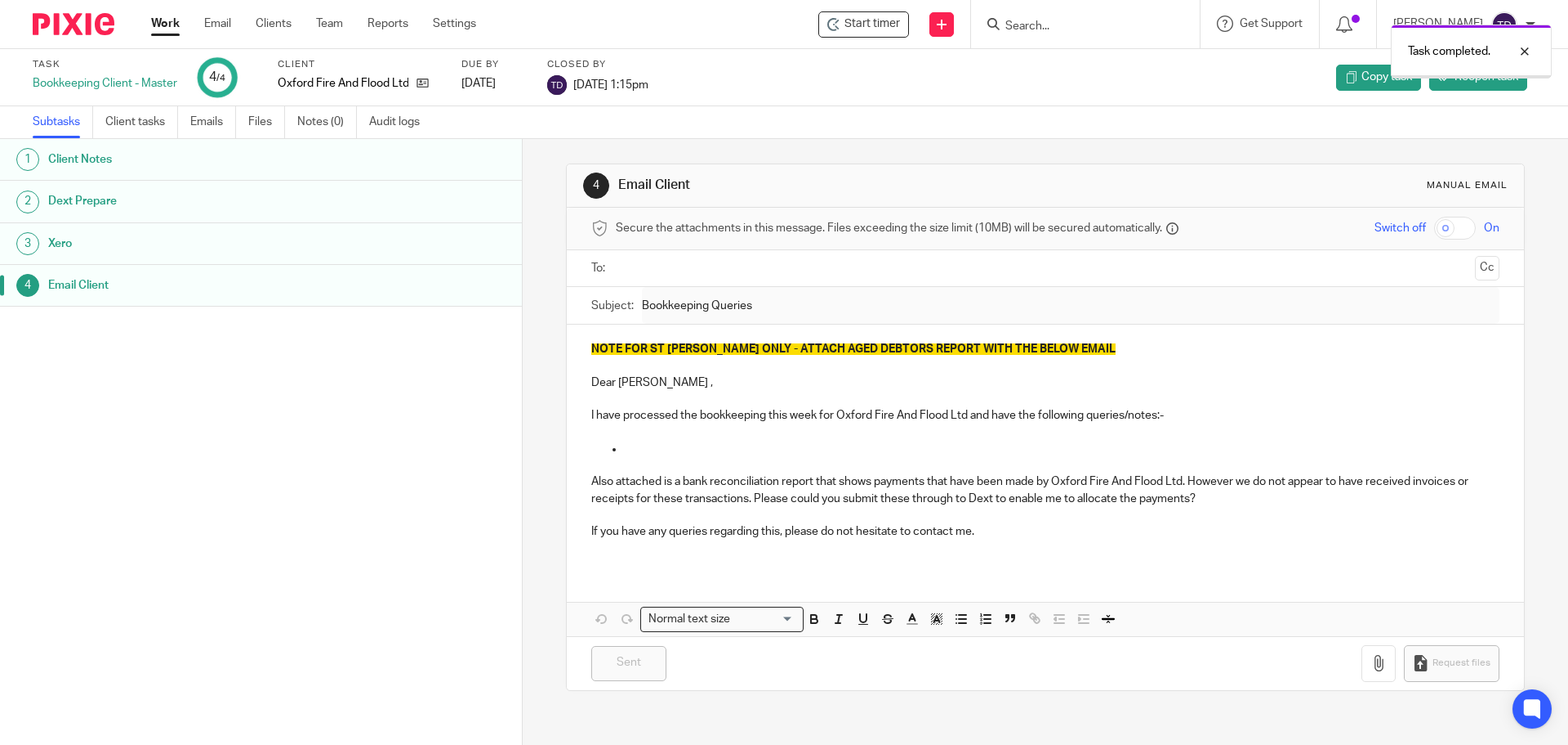
click at [166, 30] on link "Work" at bounding box center [165, 24] width 29 height 16
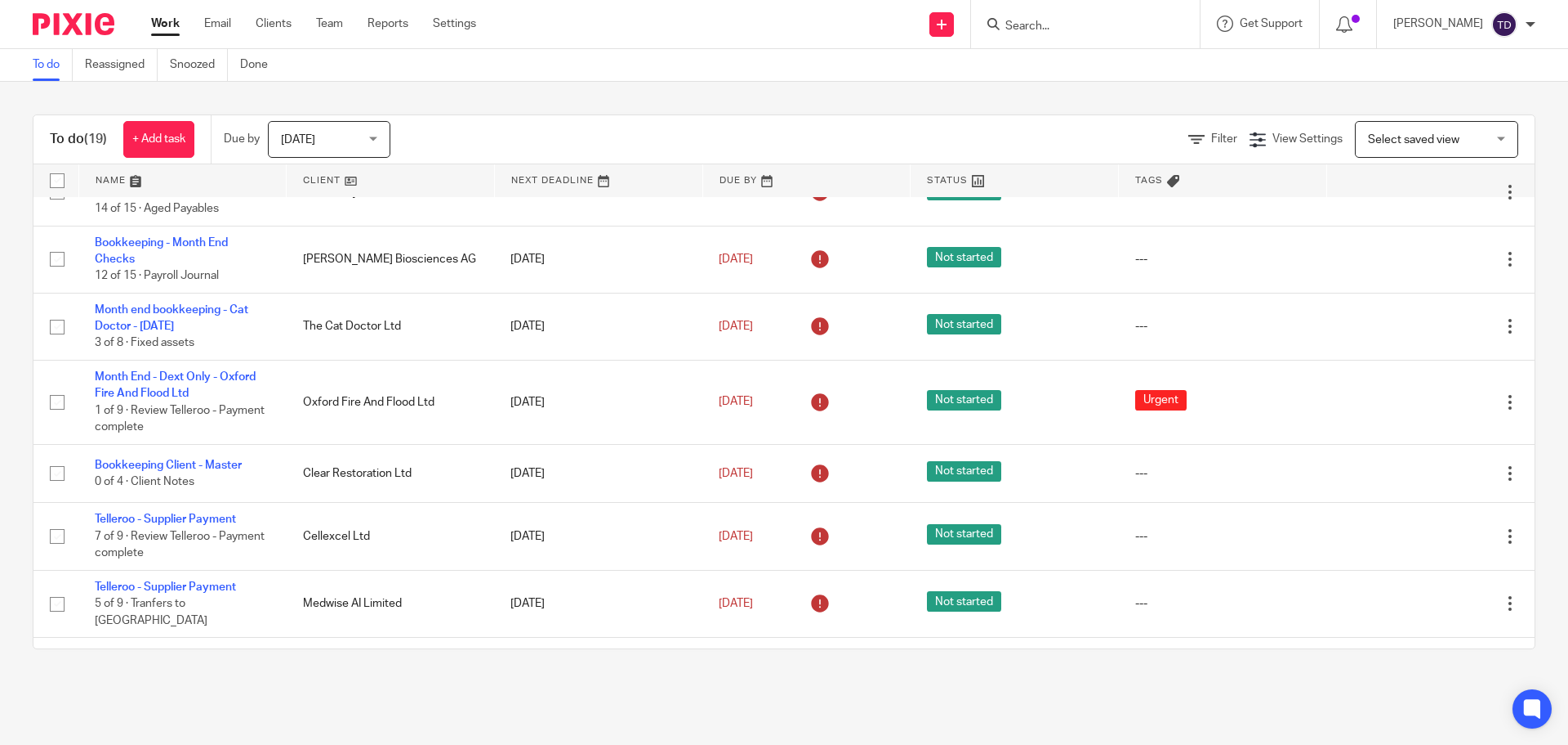
scroll to position [163, 0]
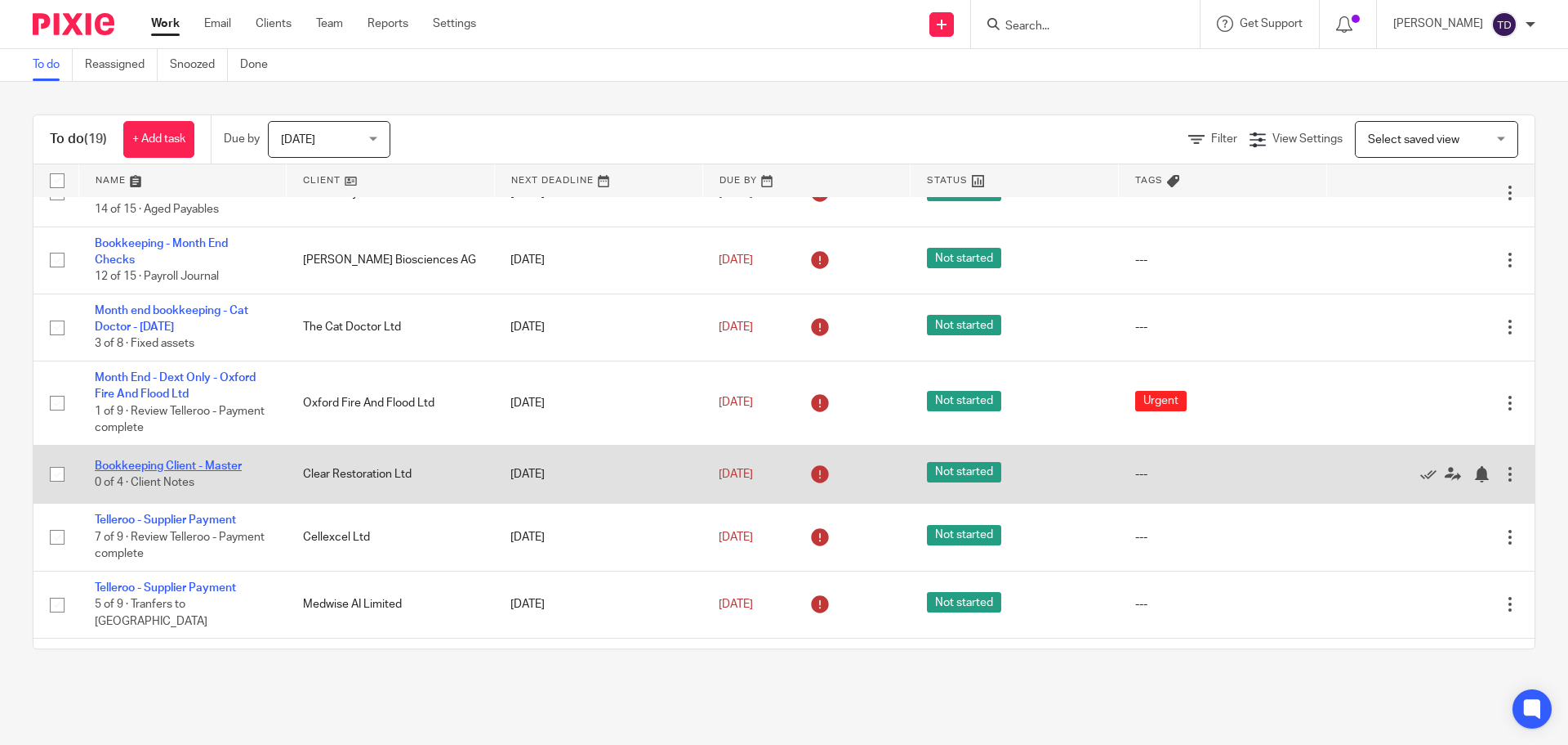
click at [206, 464] on link "Bookkeeping Client - Master" at bounding box center [168, 465] width 147 height 11
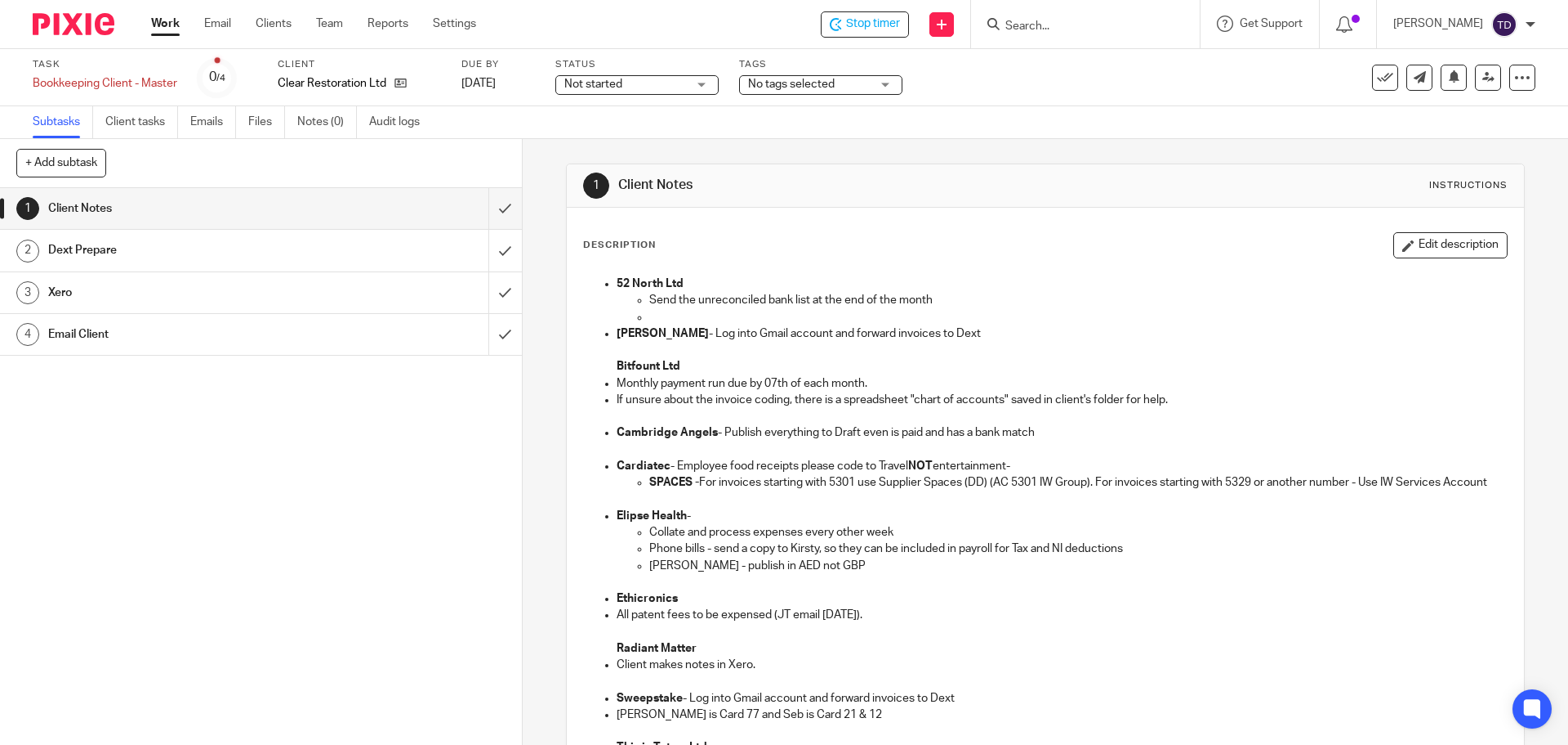
click at [1017, 269] on div "52 North Ltd Send the unreconciled bank list at the end of the month Bolin Webb…" at bounding box center [1044, 657] width 938 height 781
click at [494, 206] on input "submit" at bounding box center [261, 208] width 522 height 41
